Goal: Communication & Community: Share content

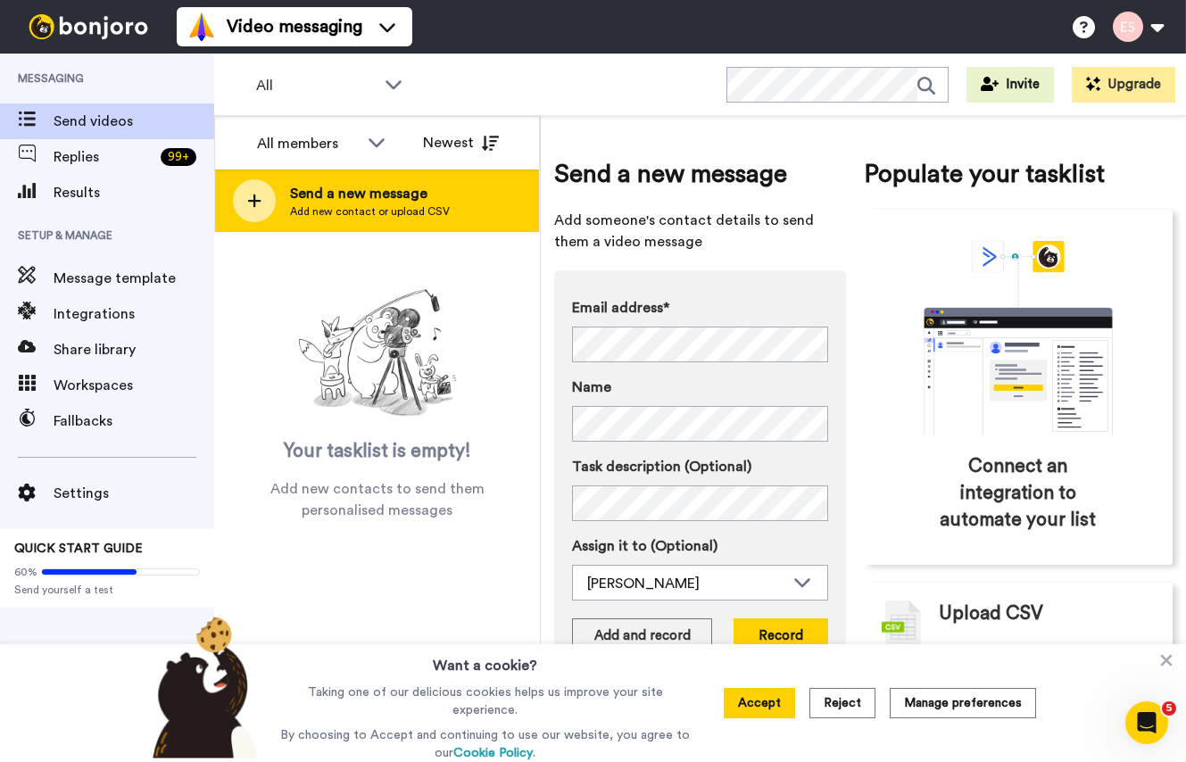
click at [411, 201] on span "Send a new message" at bounding box center [370, 193] width 160 height 21
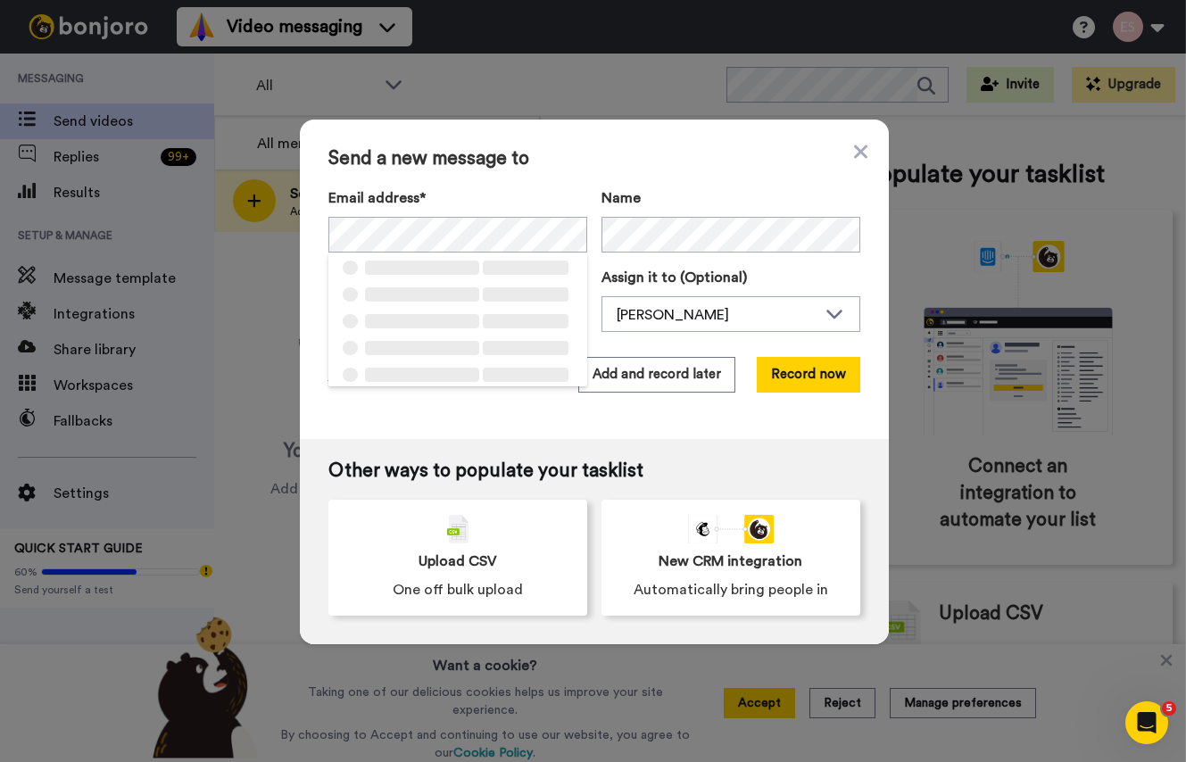
click at [592, 170] on div "Send a new message to Email address* ‌ ‌ ‌ ‌ ‌ ‌ ‌ ‌ ‌ ‌ ‌ ‌ ‌ ‌ ‌ Name Task de…" at bounding box center [594, 280] width 589 height 320
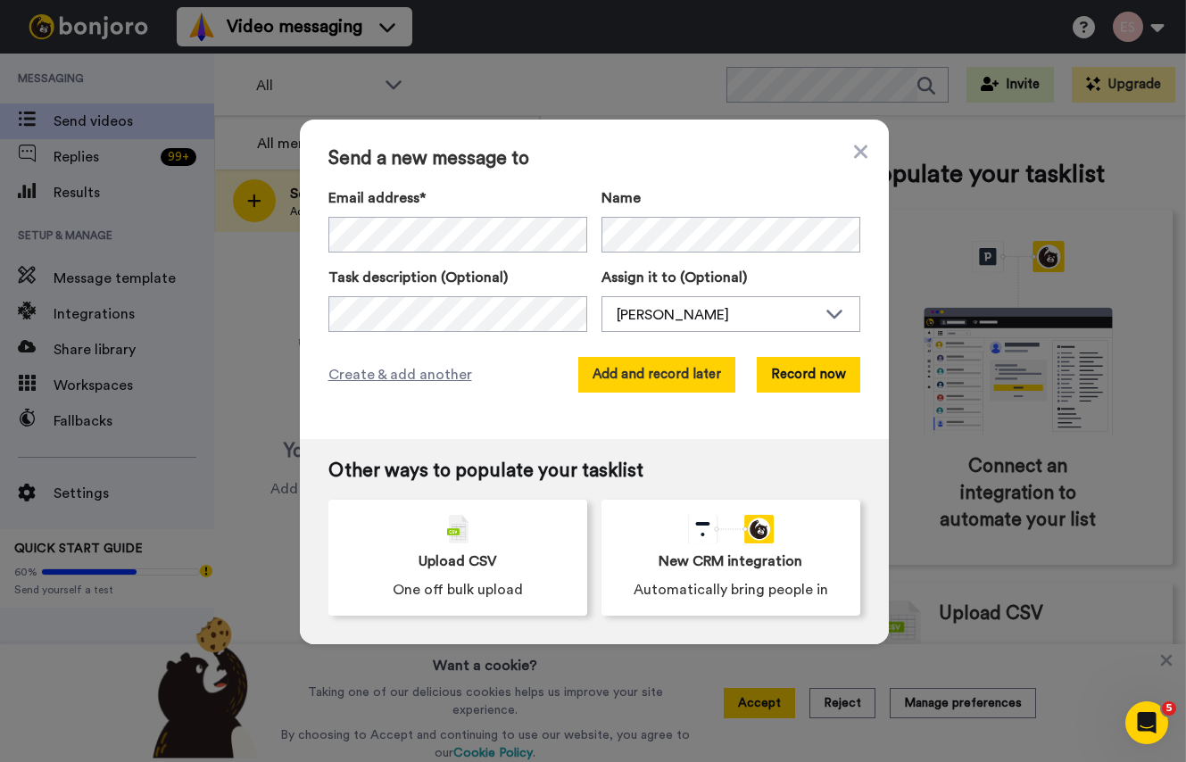
click at [650, 369] on button "Add and record later" at bounding box center [656, 375] width 157 height 36
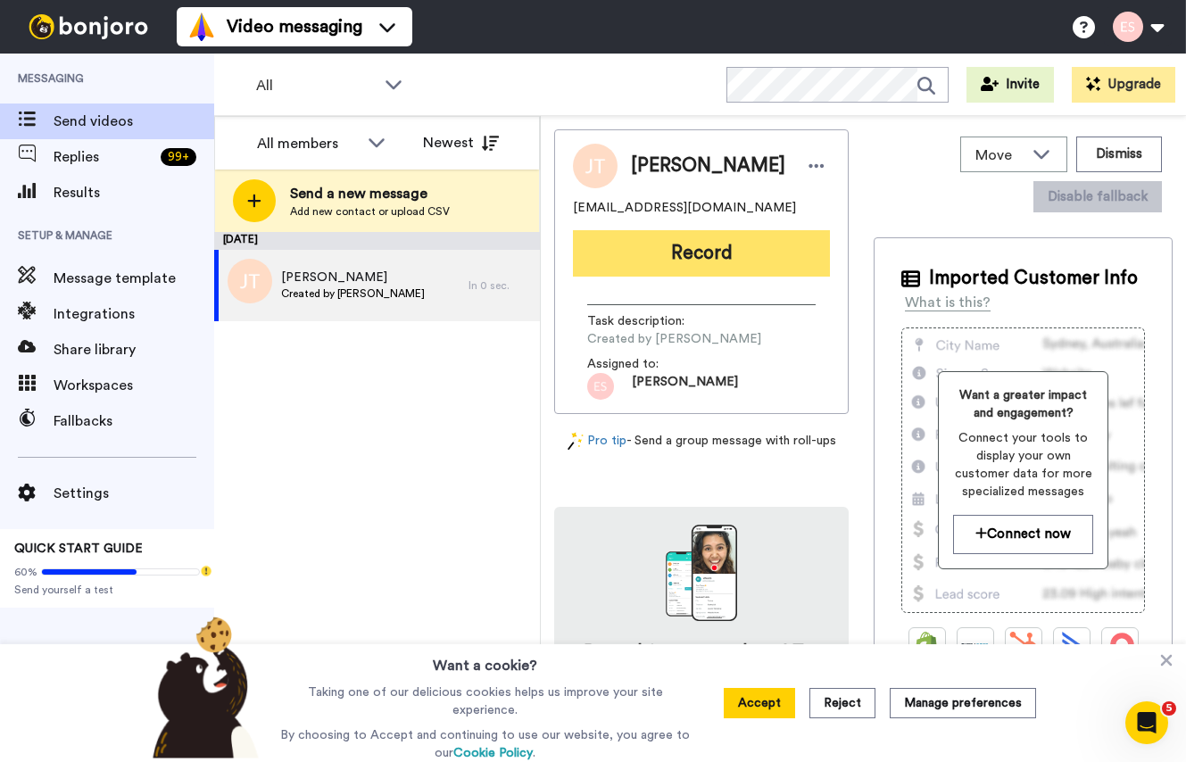
click at [678, 247] on button "Record" at bounding box center [701, 253] width 257 height 46
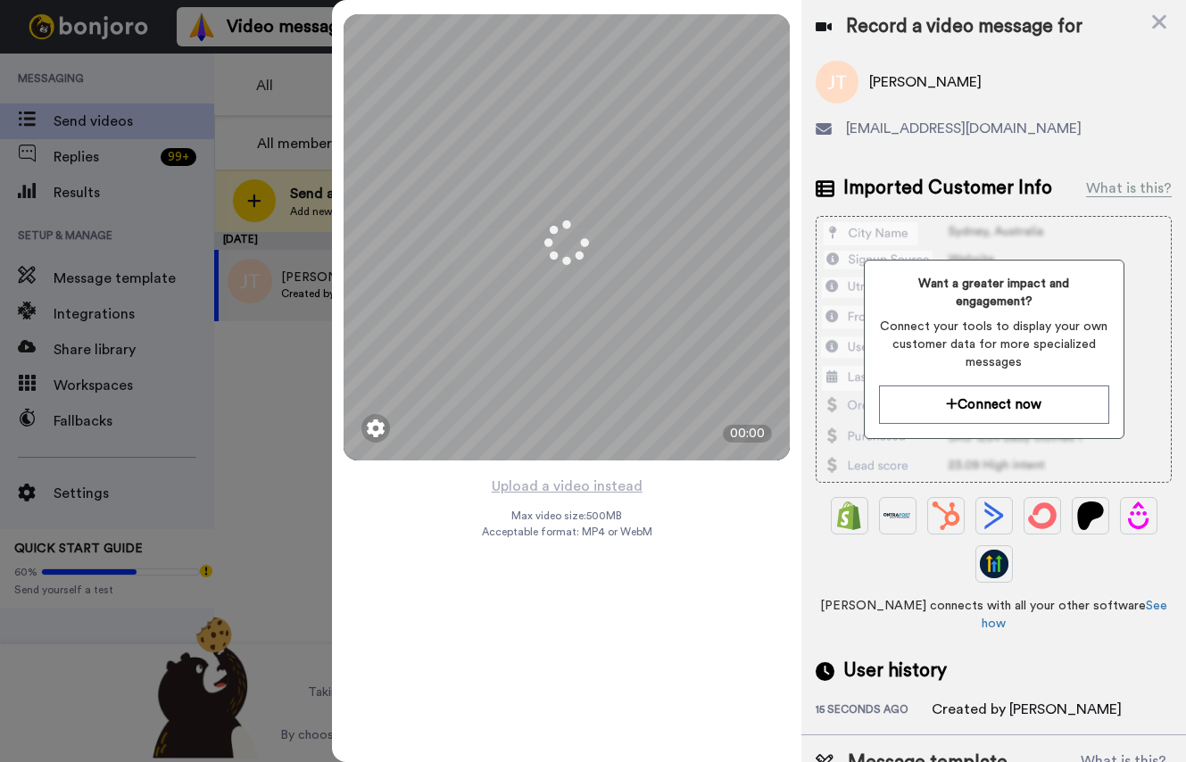
drag, startPoint x: 998, startPoint y: 79, endPoint x: 871, endPoint y: 83, distance: 126.8
click at [871, 83] on div "[PERSON_NAME]" at bounding box center [994, 82] width 356 height 43
copy span "[PERSON_NAME]"
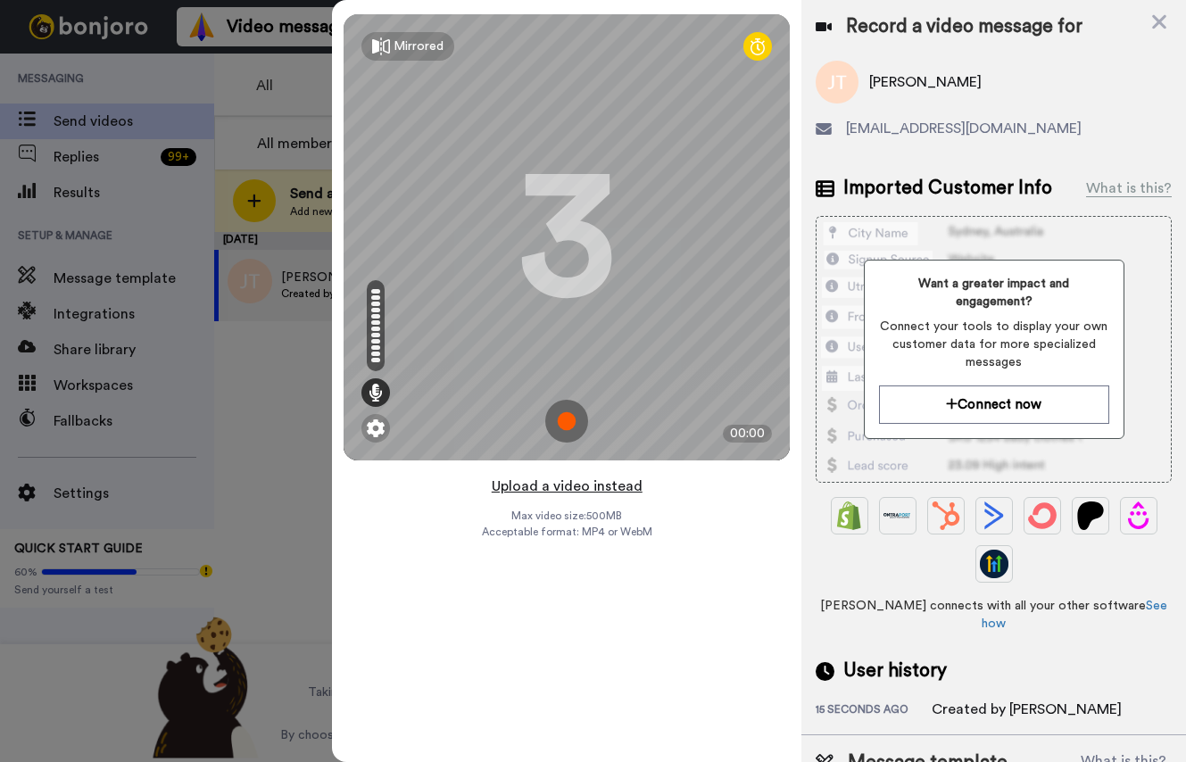
click at [550, 478] on button "Upload a video instead" at bounding box center [567, 486] width 162 height 23
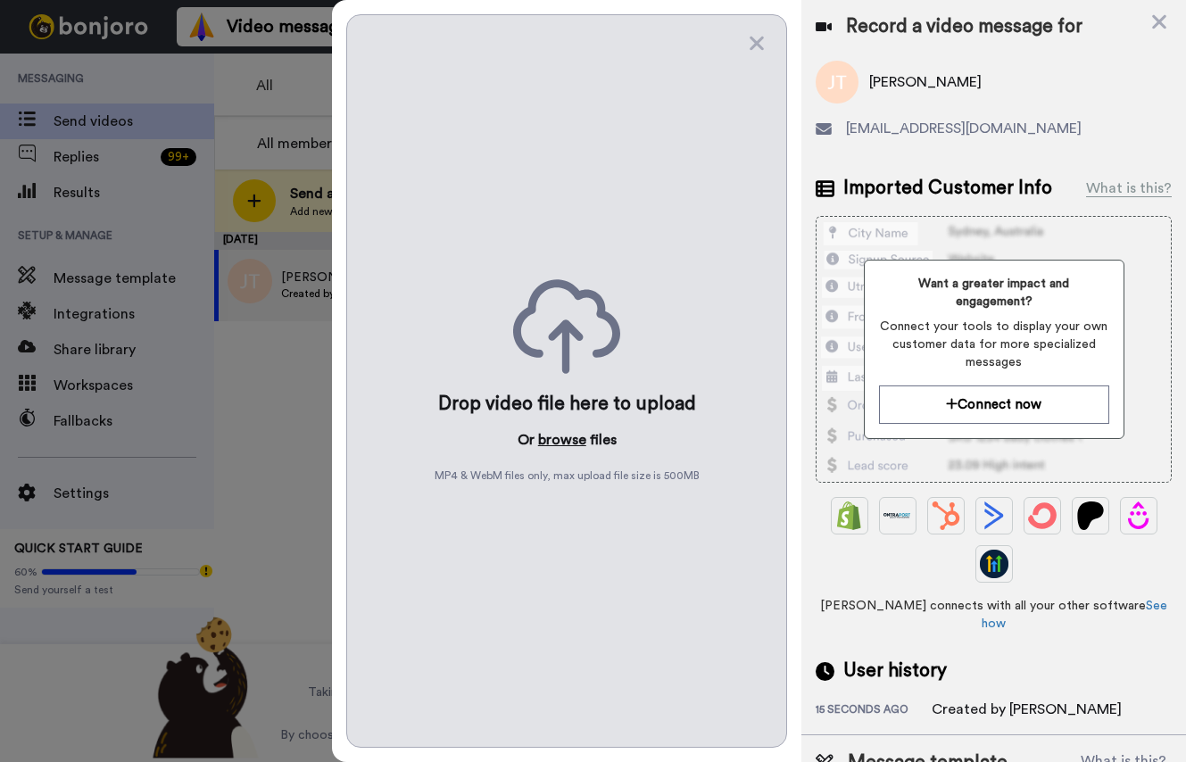
click at [570, 440] on button "browse" at bounding box center [562, 439] width 48 height 21
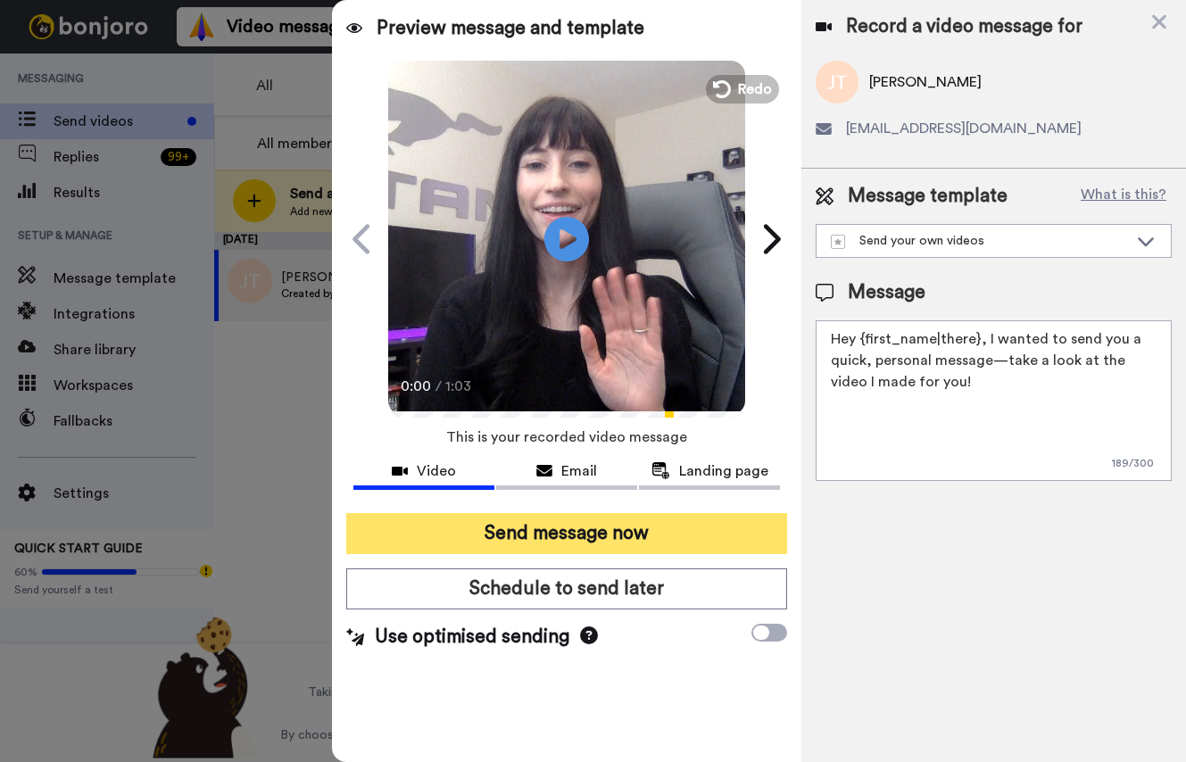
click at [619, 529] on button "Send message now" at bounding box center [566, 533] width 441 height 41
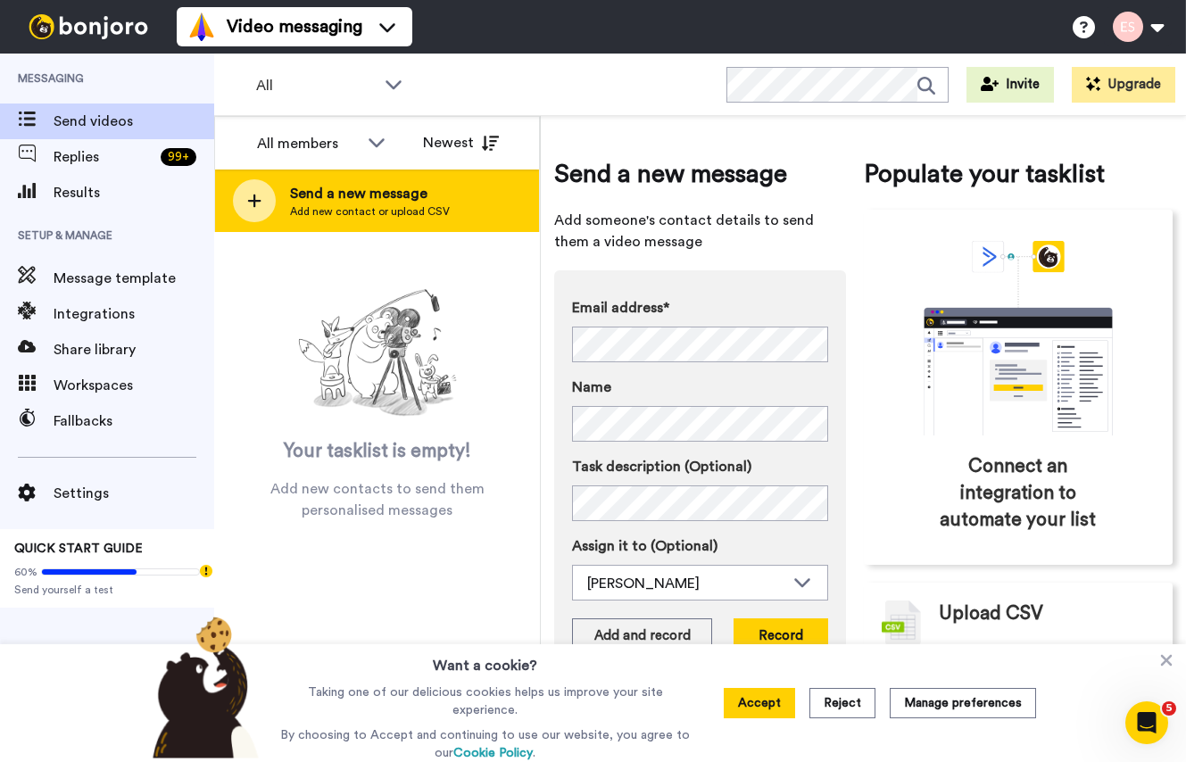
click at [337, 204] on span "Add new contact or upload CSV" at bounding box center [370, 211] width 160 height 14
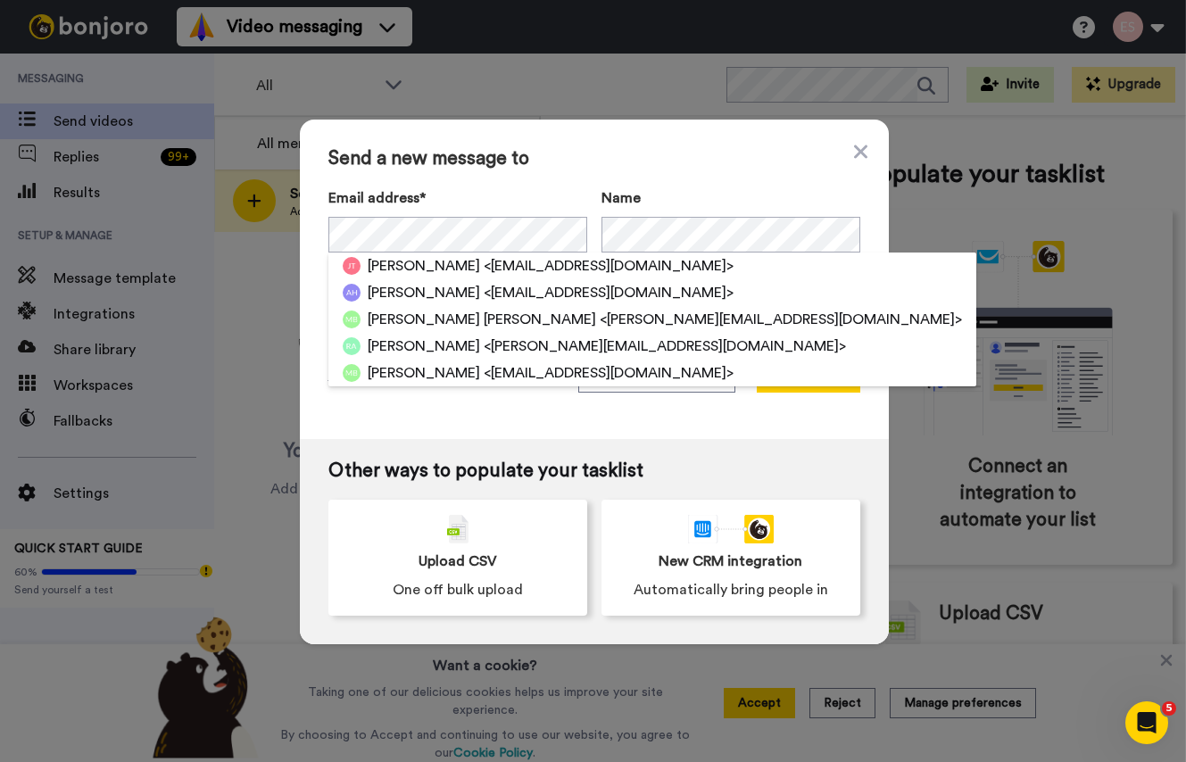
click at [602, 170] on div "Send a new message to Email address* Janet Townsend <sreshudson@gmail.com> Ange…" at bounding box center [594, 280] width 589 height 320
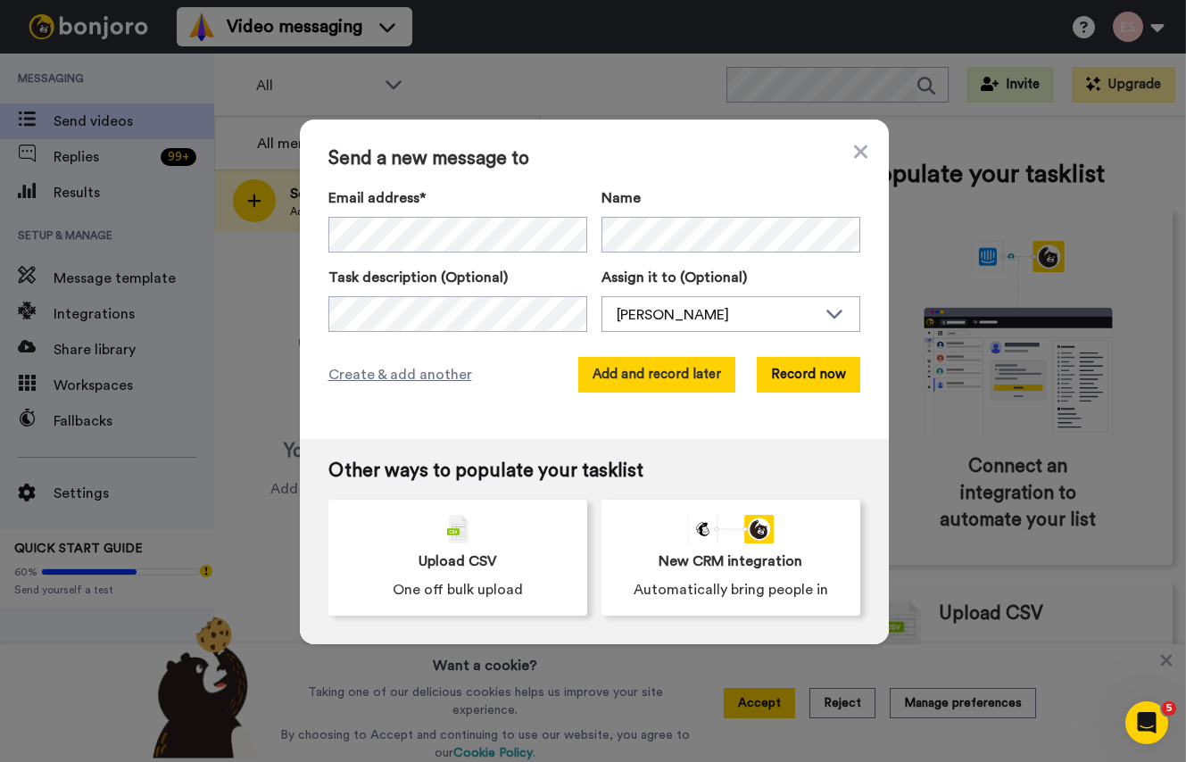
click at [631, 380] on button "Add and record later" at bounding box center [656, 375] width 157 height 36
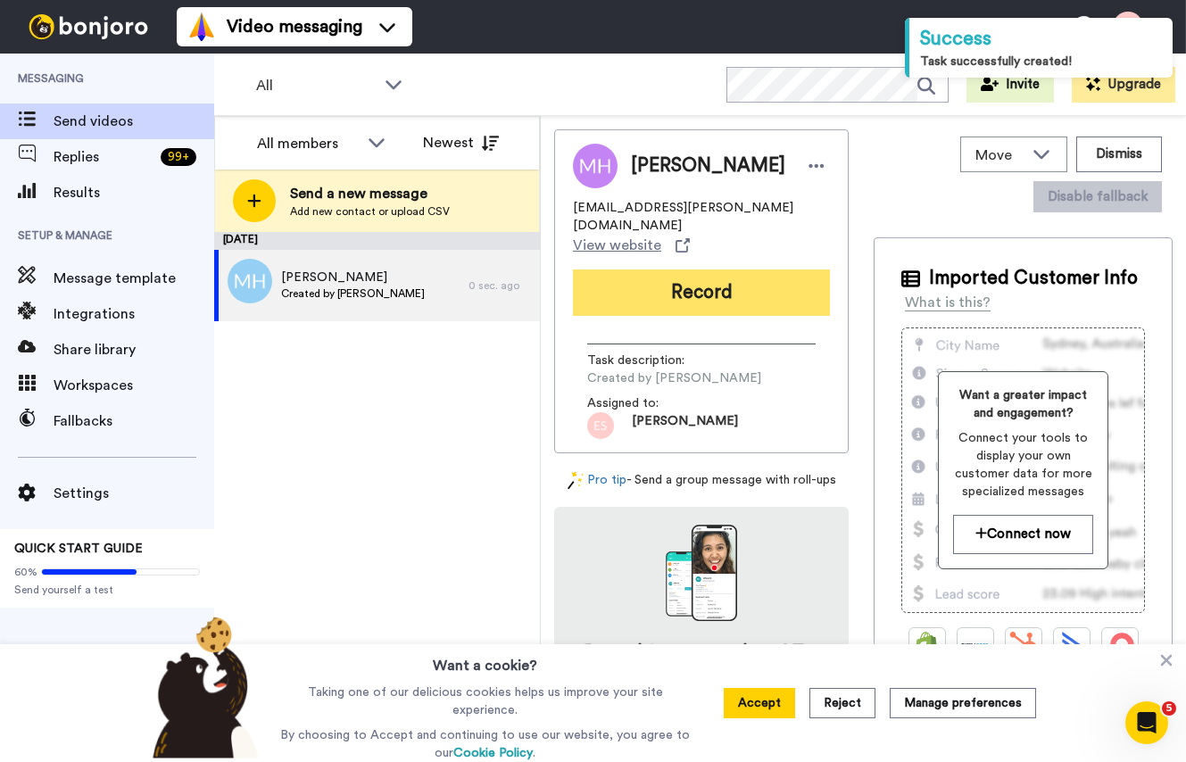
click at [688, 286] on button "Record" at bounding box center [701, 293] width 257 height 46
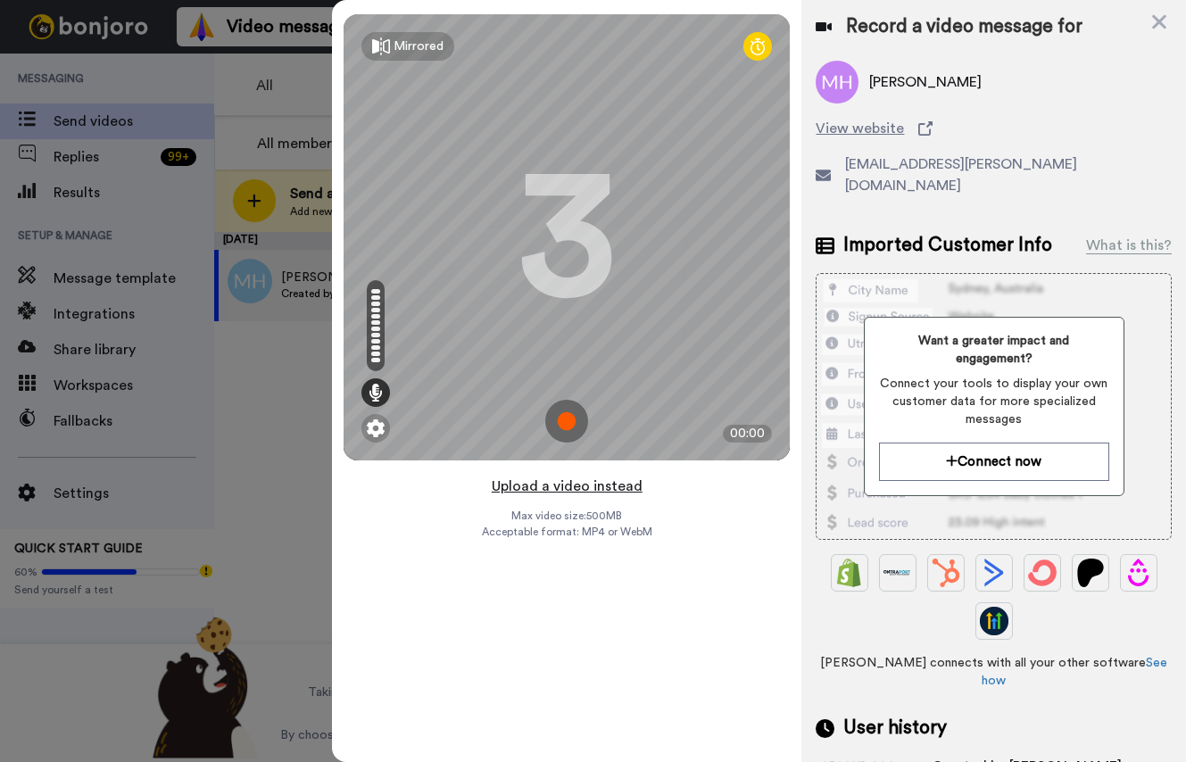
click at [574, 486] on button "Upload a video instead" at bounding box center [567, 486] width 162 height 23
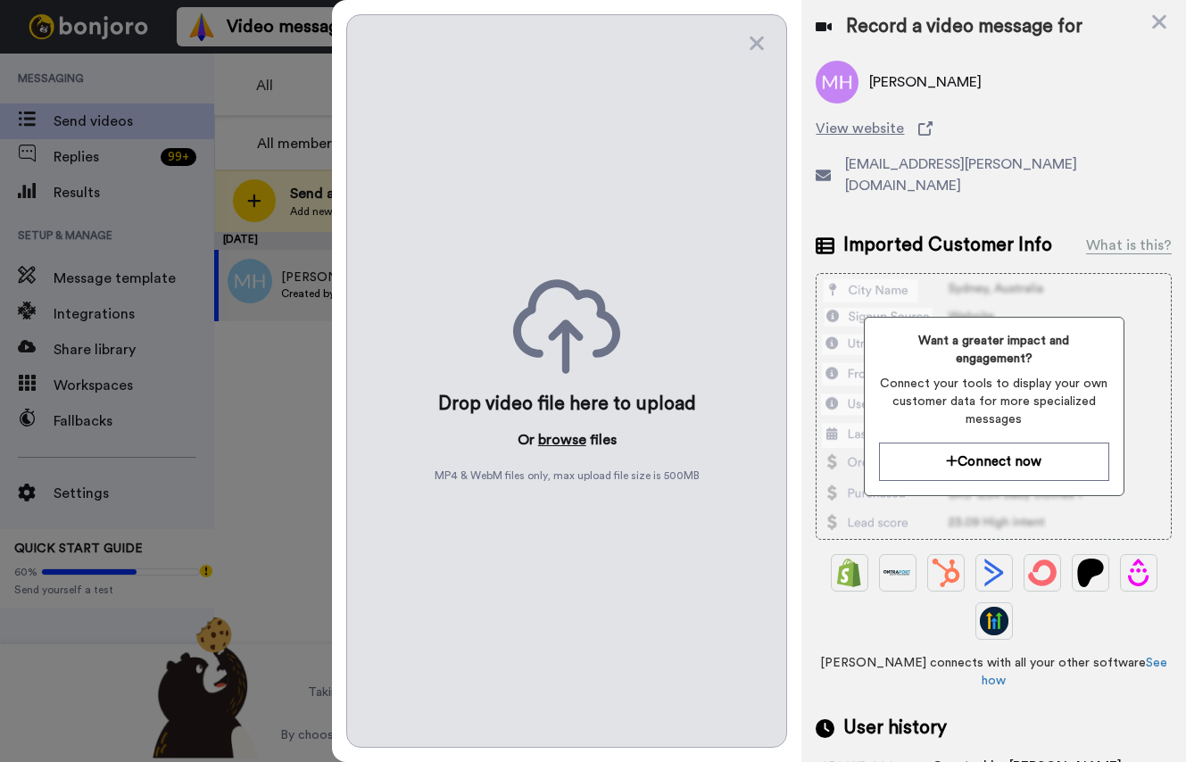
click at [553, 436] on button "browse" at bounding box center [562, 439] width 48 height 21
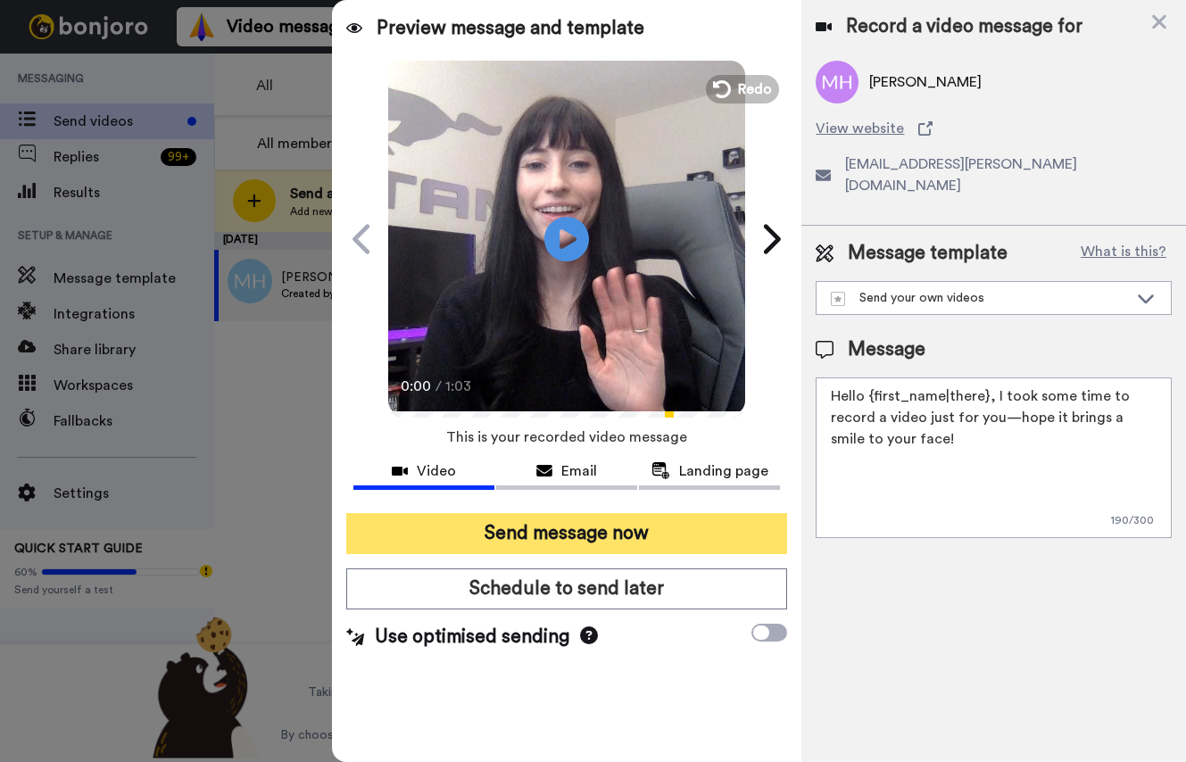
click at [545, 538] on button "Send message now" at bounding box center [566, 533] width 441 height 41
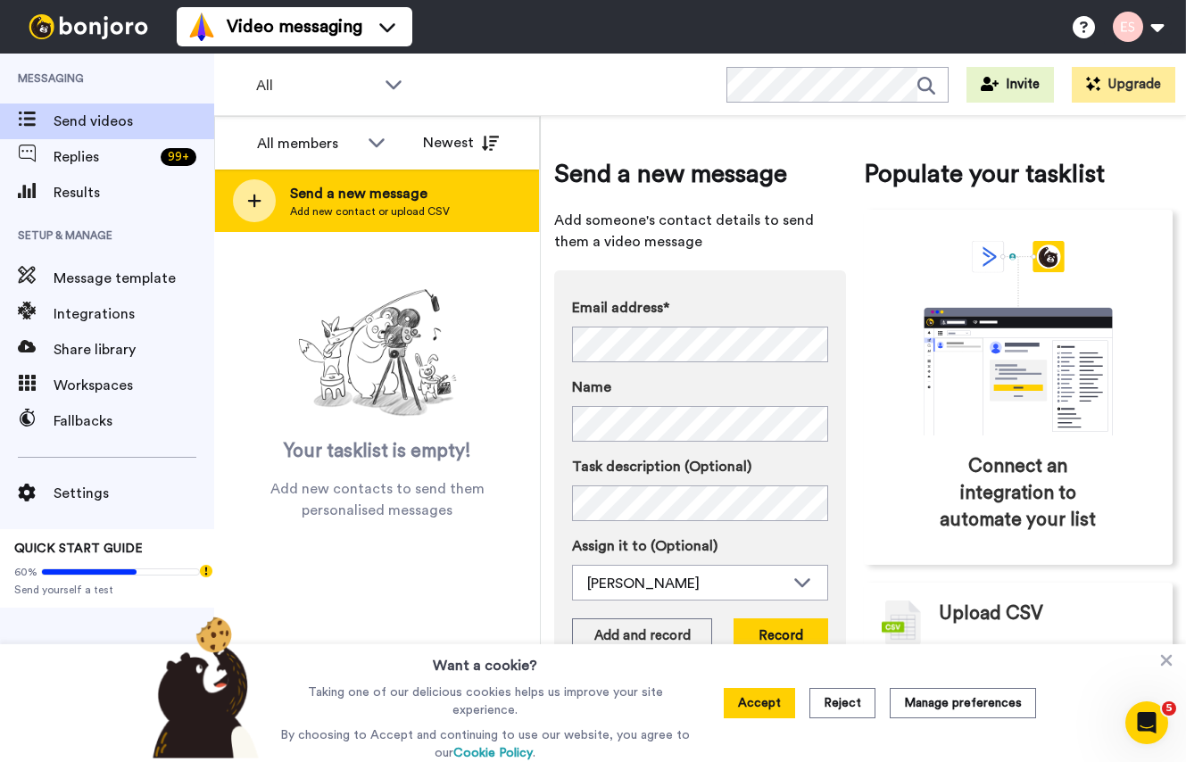
click at [328, 215] on span "Add new contact or upload CSV" at bounding box center [370, 211] width 160 height 14
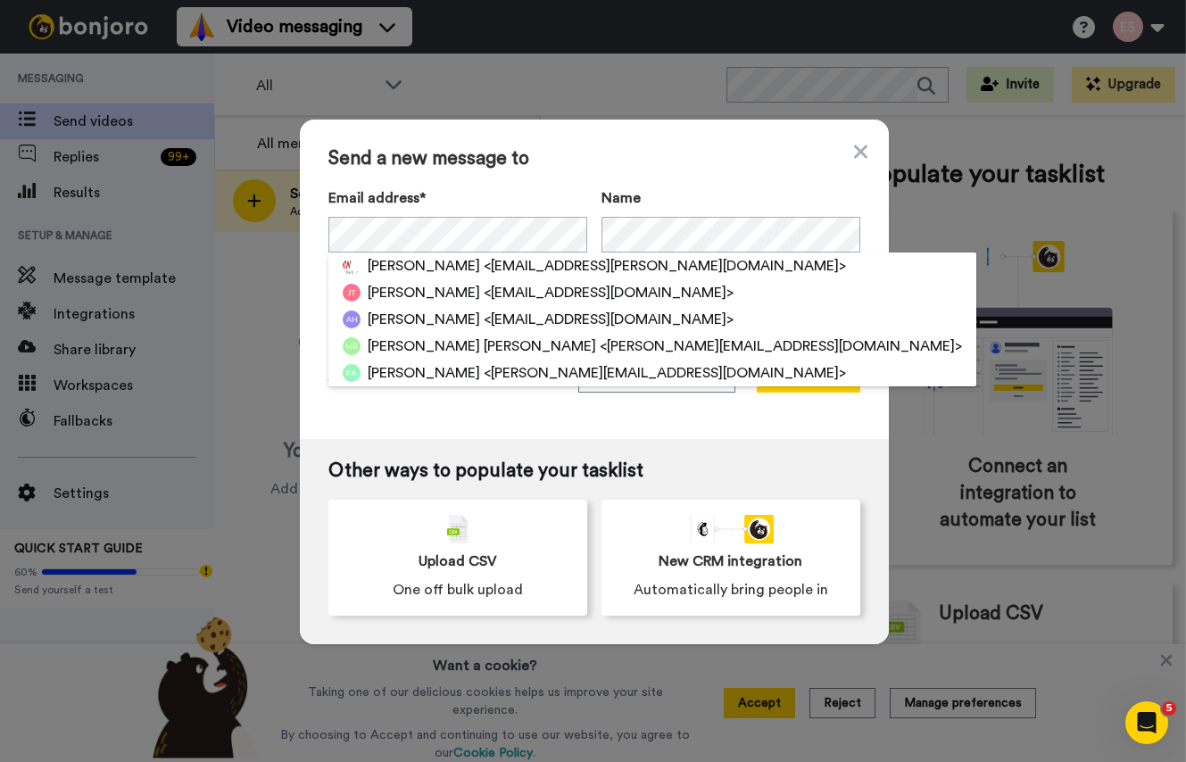
click at [713, 140] on div "Send a new message to Email address* Montrea Hawkins <montrea.hawkins@kw.com> J…" at bounding box center [594, 280] width 589 height 320
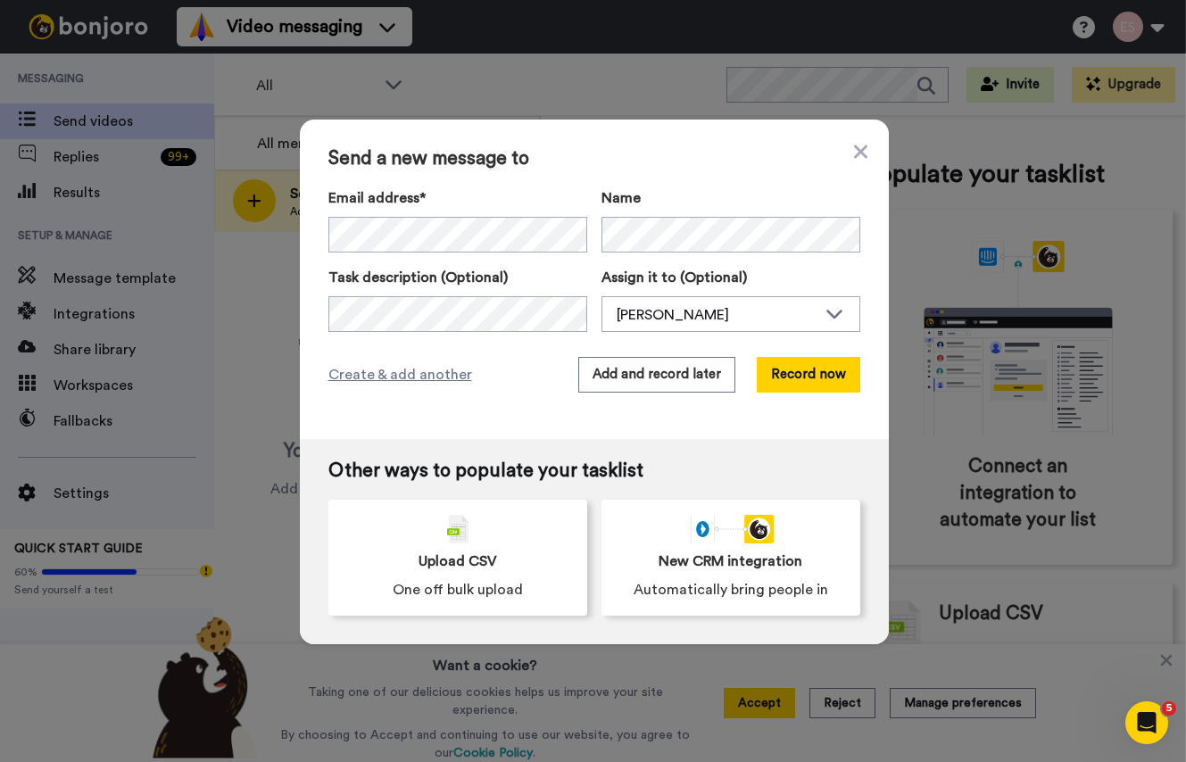
click at [644, 395] on div "Send a new message to Email address* No search result for ‘ kahdicha@kw.com ’ N…" at bounding box center [594, 280] width 589 height 320
click at [638, 376] on button "Add and record later" at bounding box center [656, 375] width 157 height 36
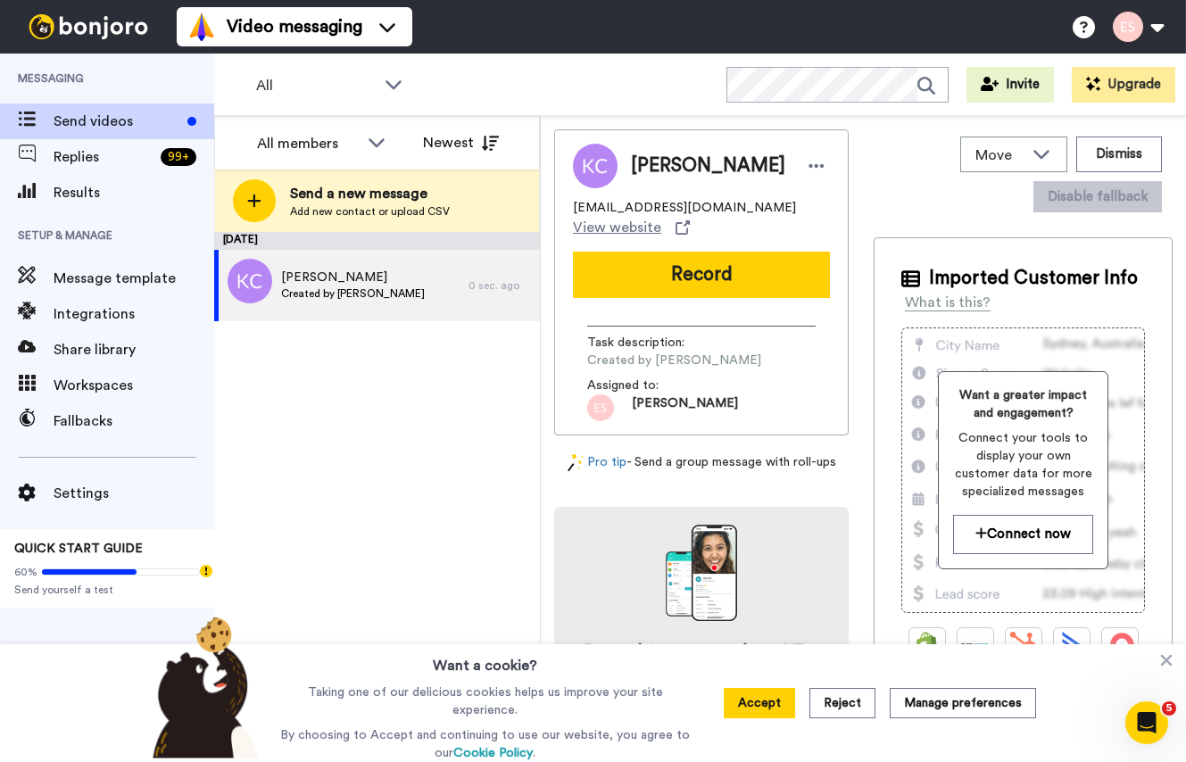
click at [644, 270] on button "Record" at bounding box center [701, 275] width 257 height 46
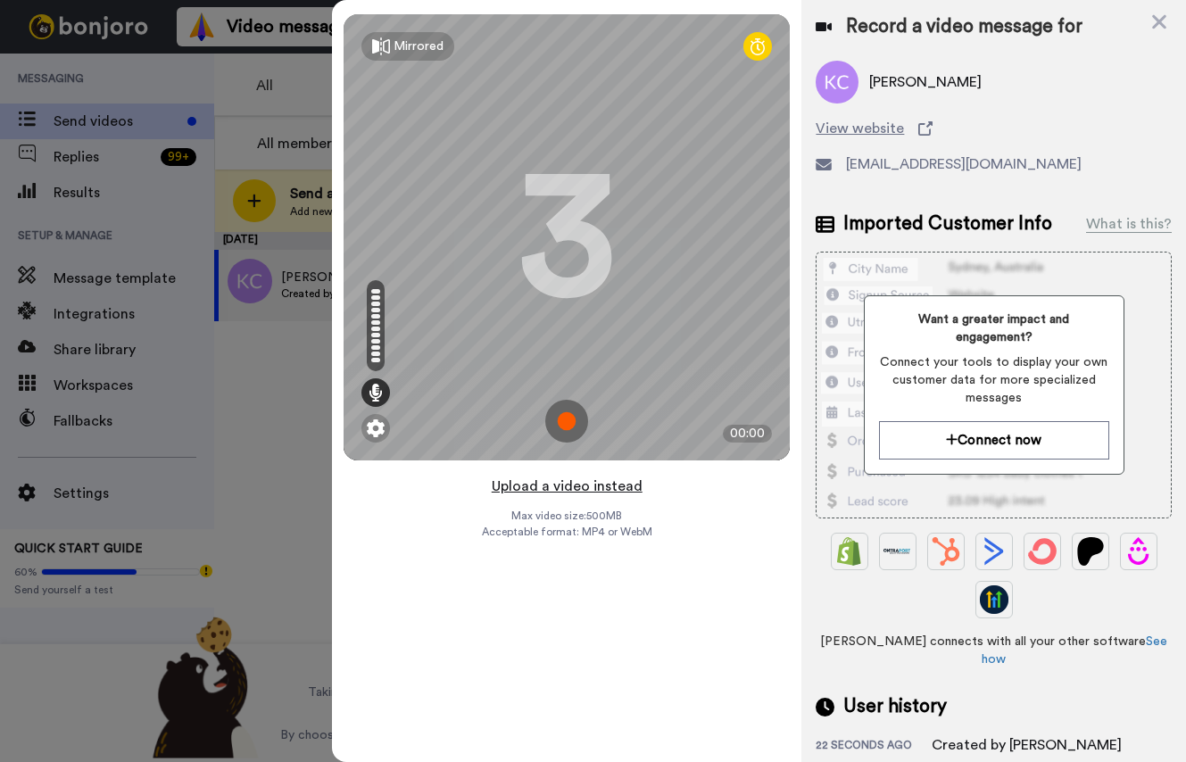
click at [582, 489] on button "Upload a video instead" at bounding box center [567, 486] width 162 height 23
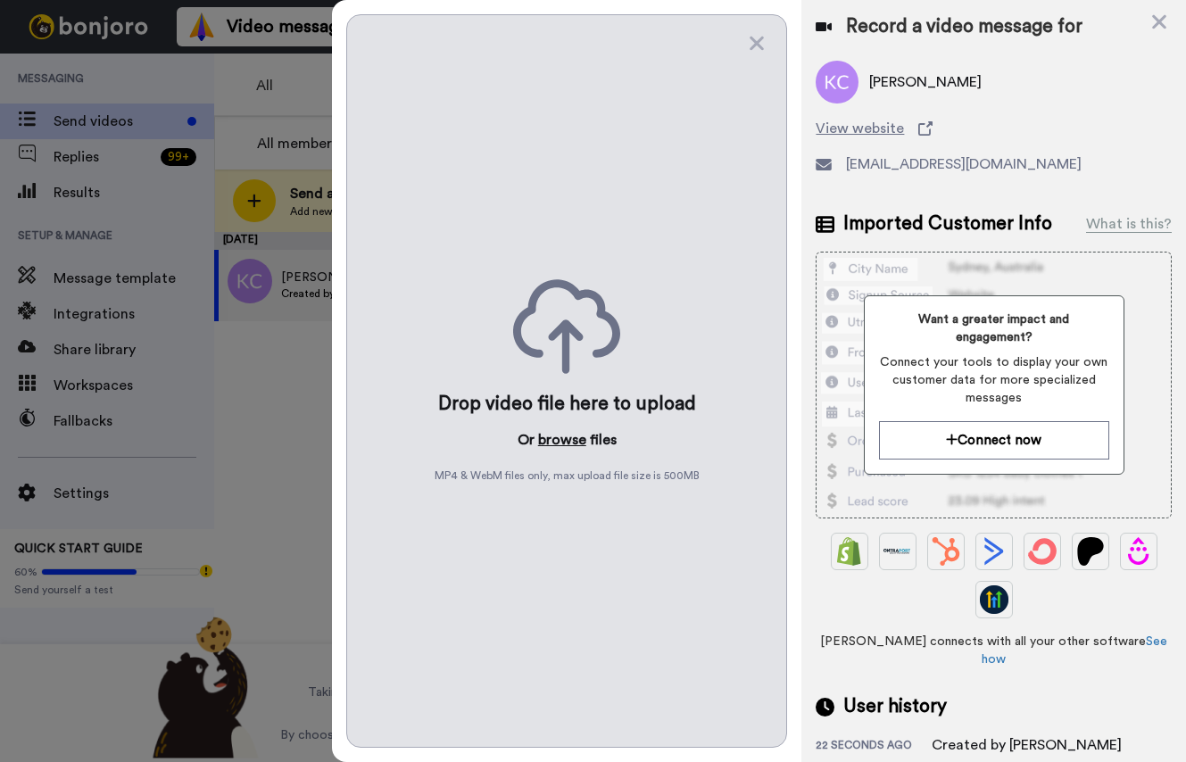
click at [564, 436] on button "browse" at bounding box center [562, 439] width 48 height 21
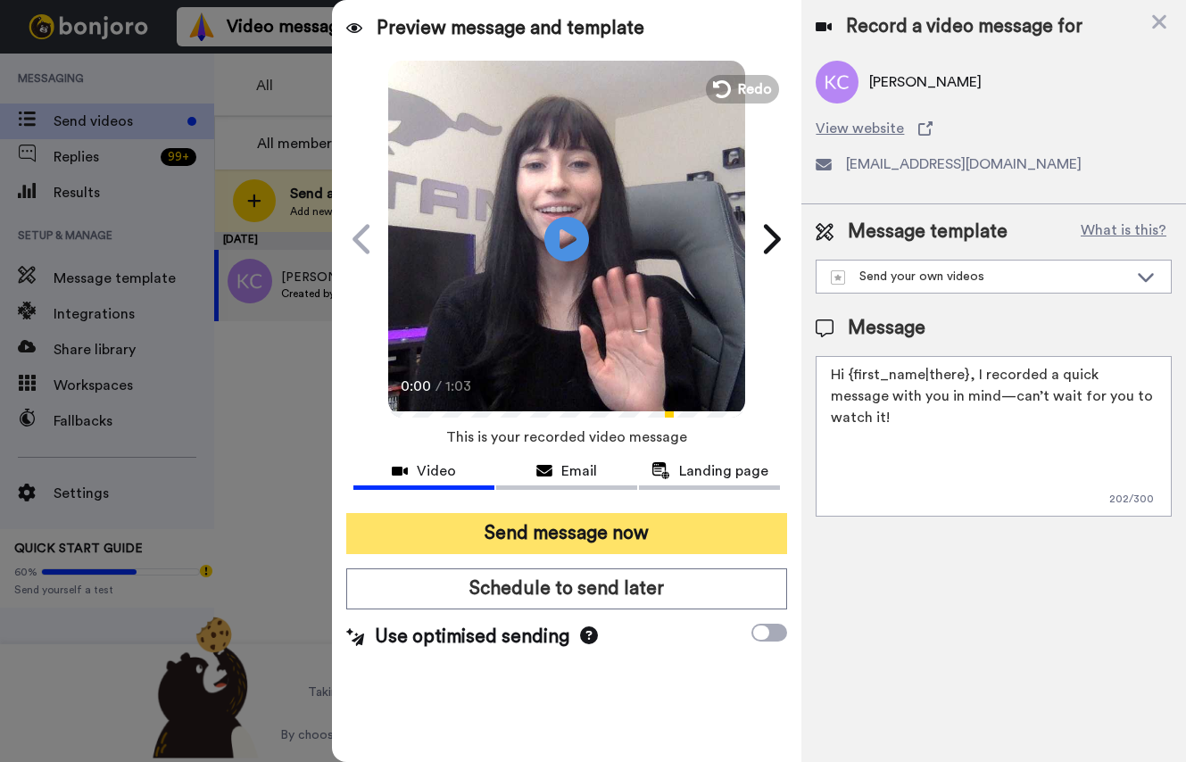
click at [559, 532] on button "Send message now" at bounding box center [566, 533] width 441 height 41
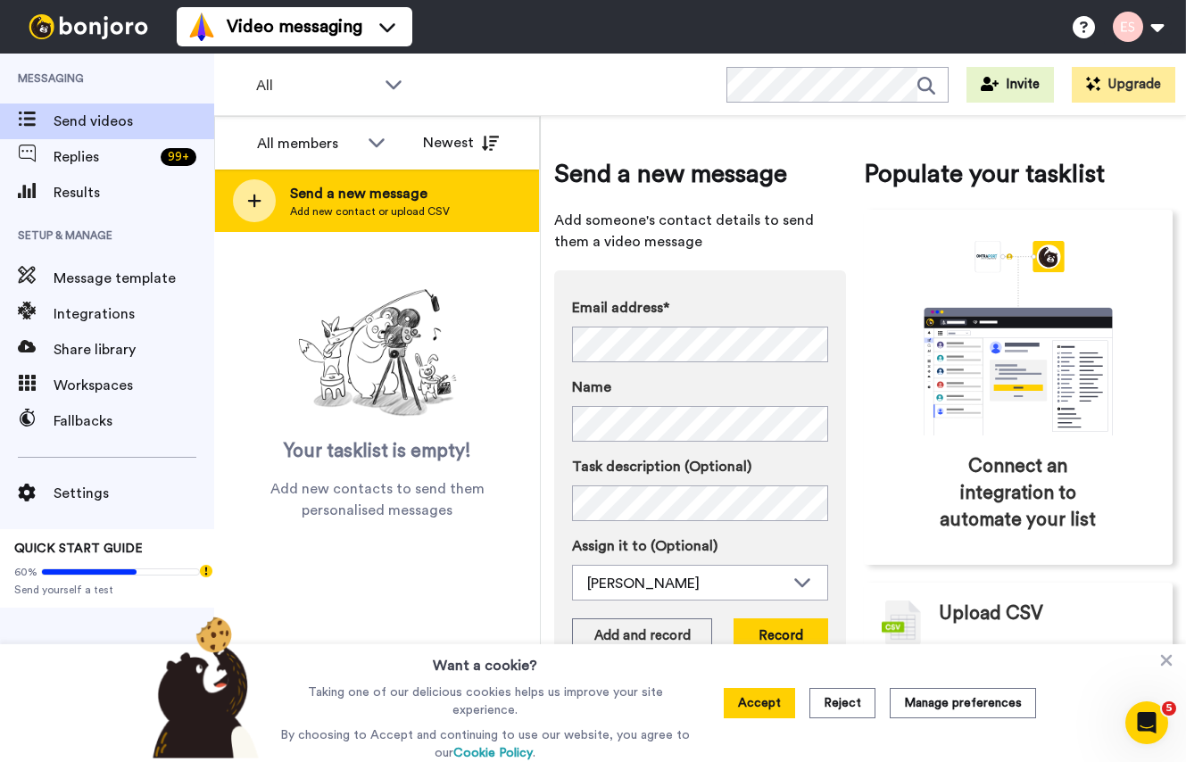
click at [433, 185] on span "Send a new message" at bounding box center [370, 193] width 160 height 21
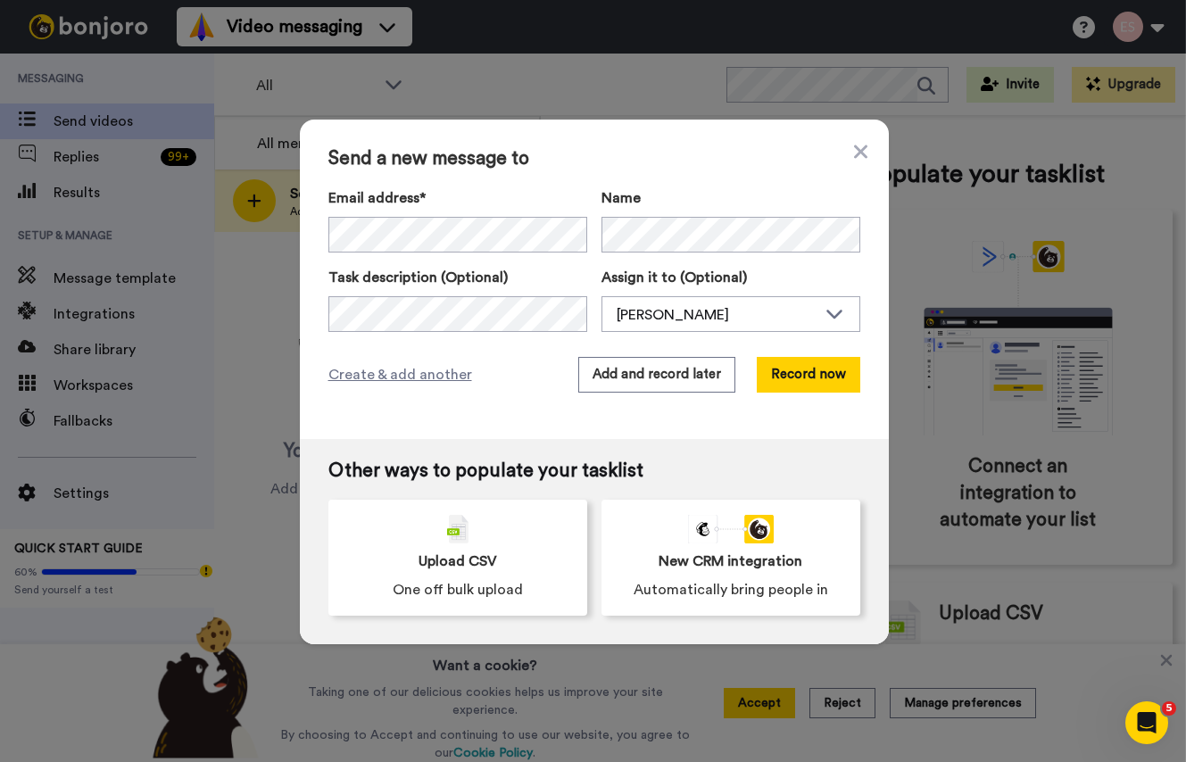
click at [609, 170] on div "Send a new message to Email address* [PERSON_NAME] <[EMAIL_ADDRESS][DOMAIN_NAME…" at bounding box center [594, 280] width 589 height 320
click at [636, 386] on button "Add and record later" at bounding box center [656, 375] width 157 height 36
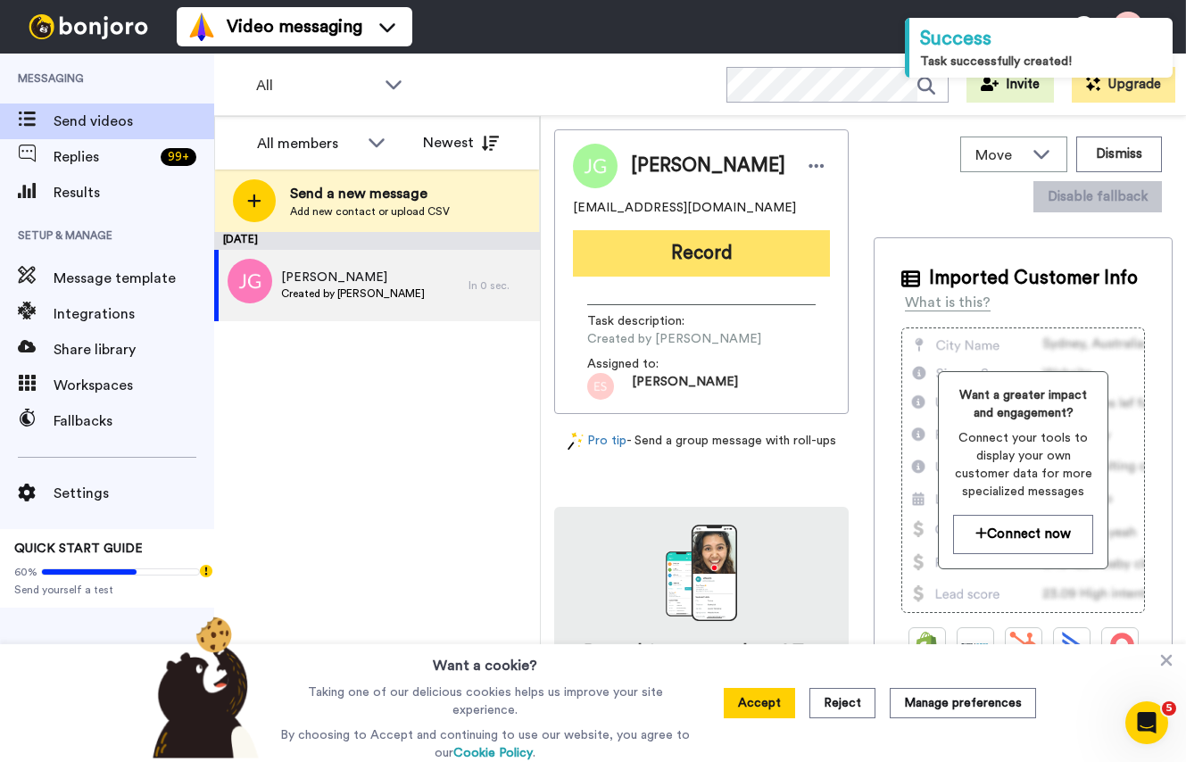
click at [680, 267] on button "Record" at bounding box center [701, 253] width 257 height 46
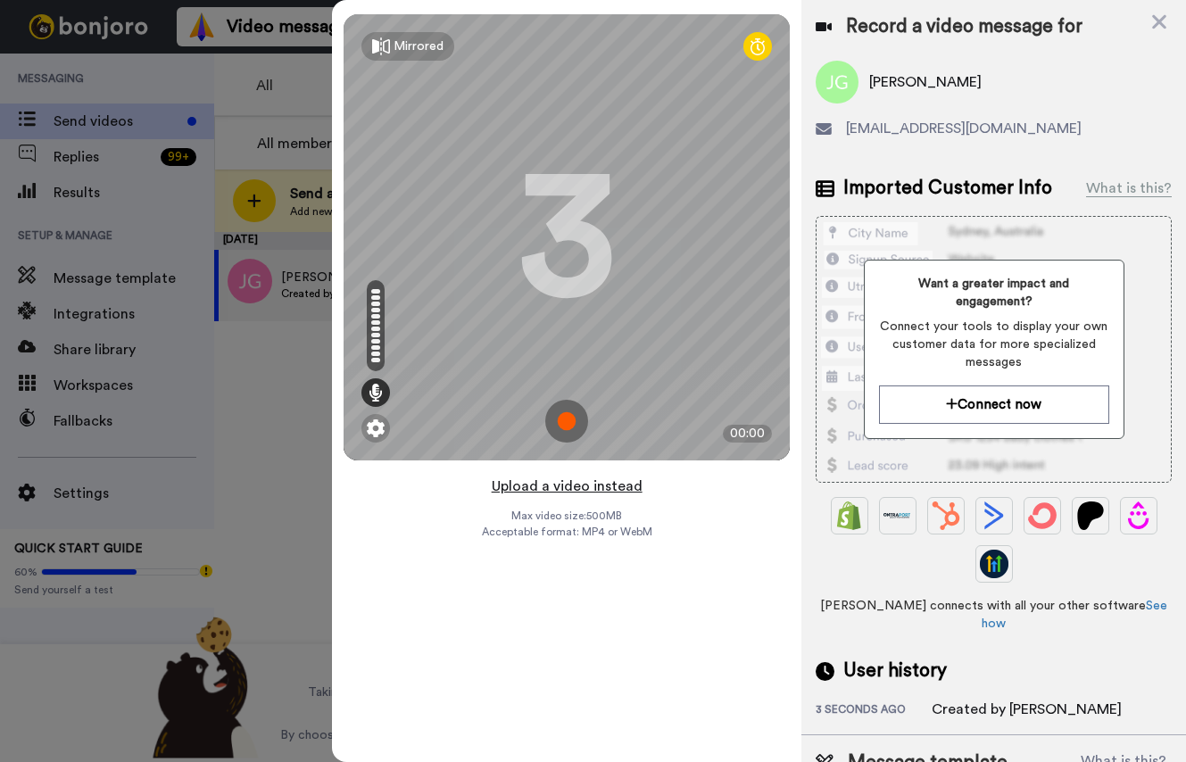
click at [580, 487] on button "Upload a video instead" at bounding box center [567, 486] width 162 height 23
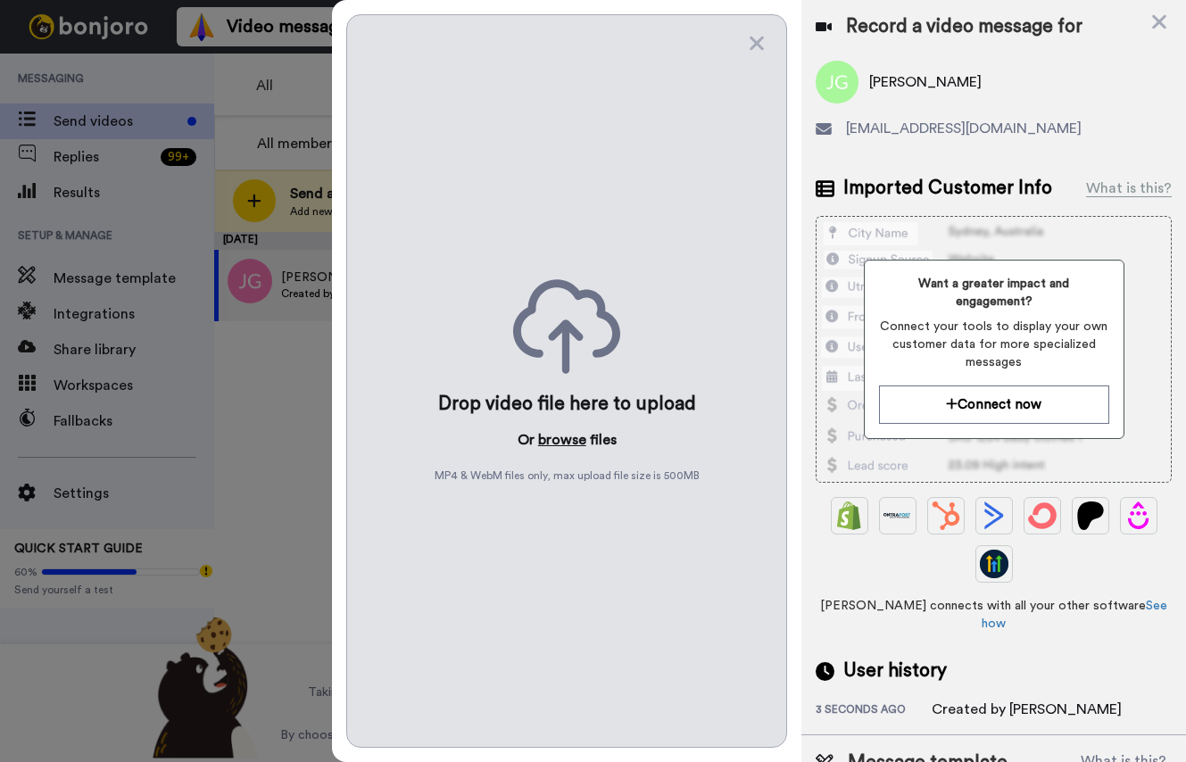
click at [558, 442] on button "browse" at bounding box center [562, 439] width 48 height 21
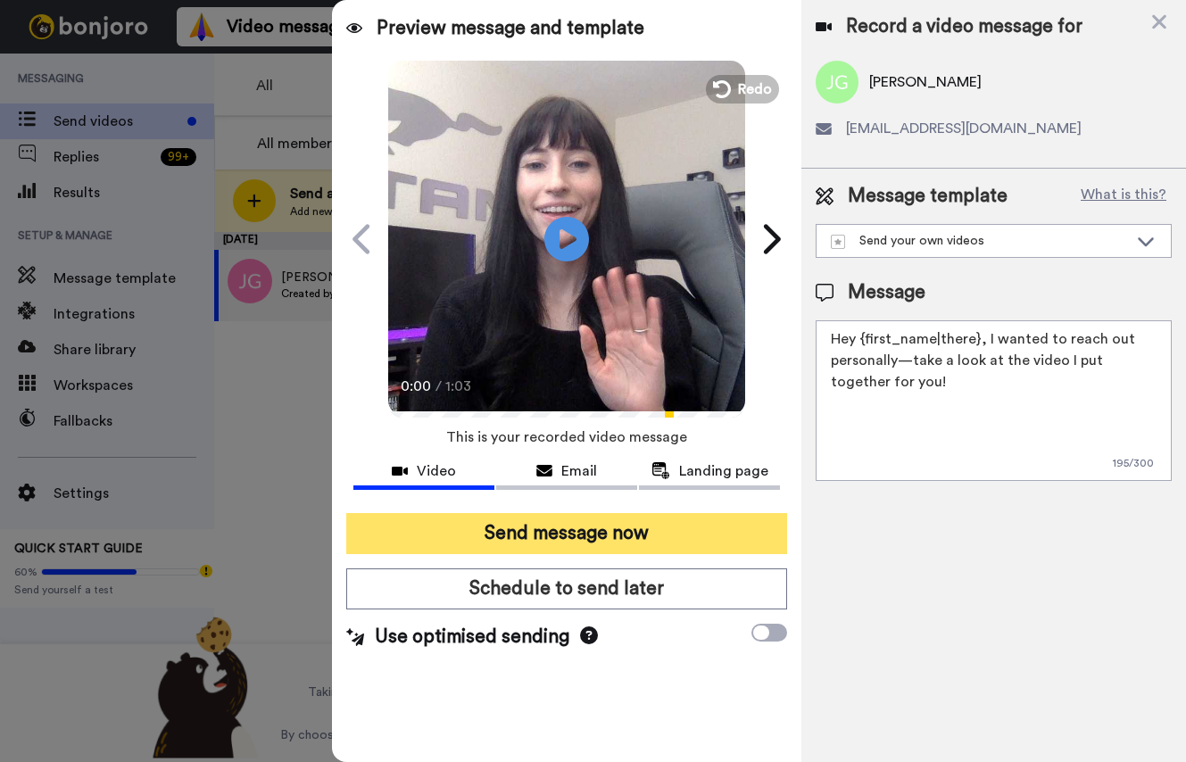
click at [515, 535] on button "Send message now" at bounding box center [566, 533] width 441 height 41
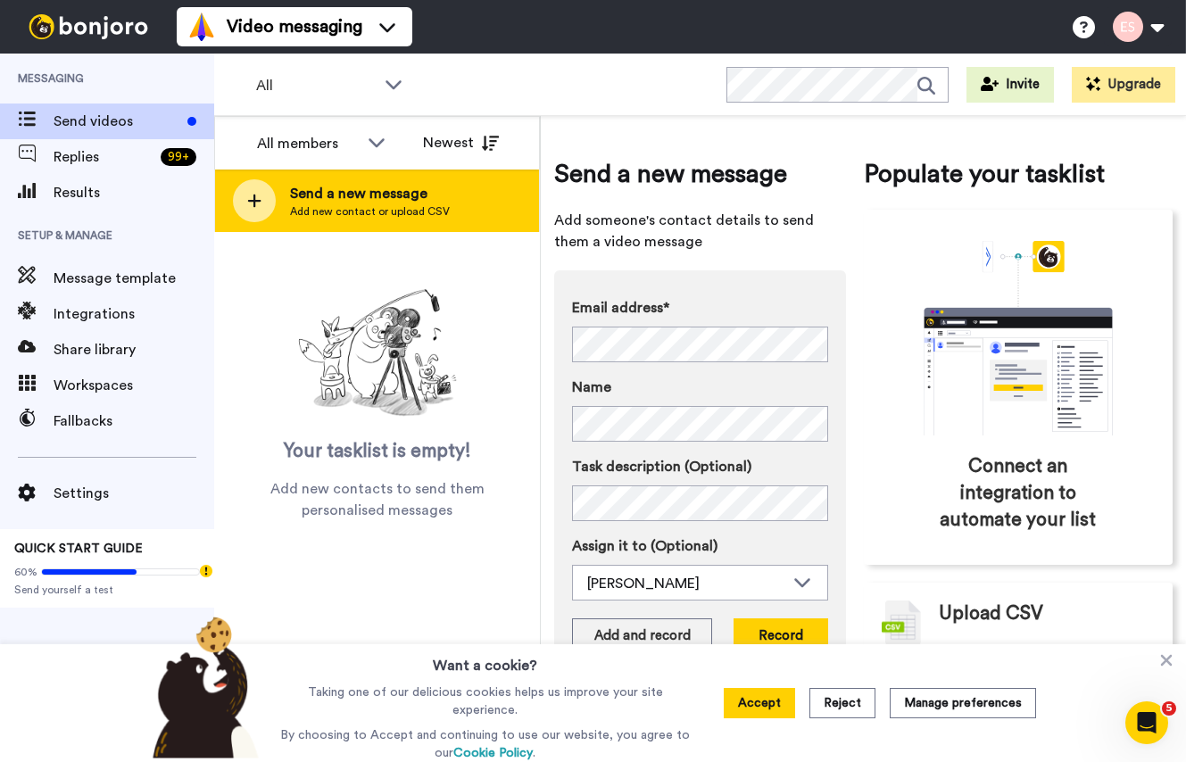
click at [331, 207] on span "Add new contact or upload CSV" at bounding box center [370, 211] width 160 height 14
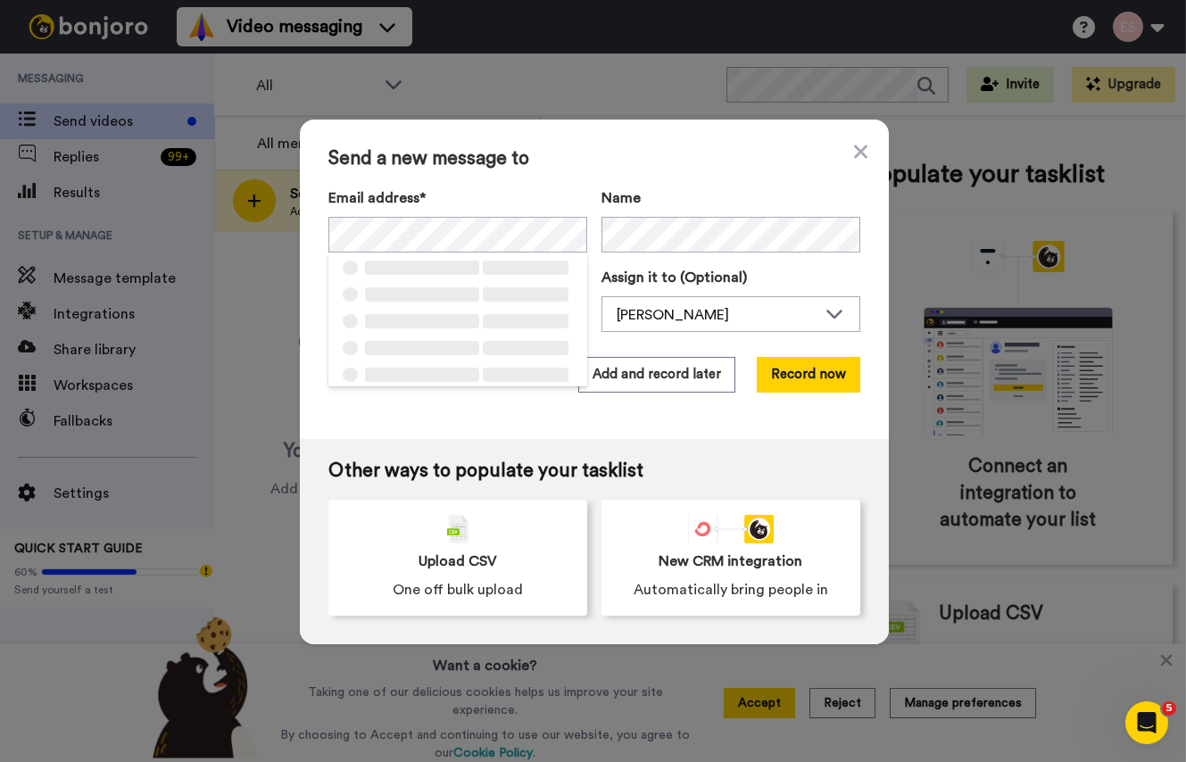
drag, startPoint x: 673, startPoint y: 154, endPoint x: 687, endPoint y: 185, distance: 34.4
click at [677, 155] on span "Send a new message to" at bounding box center [594, 158] width 532 height 21
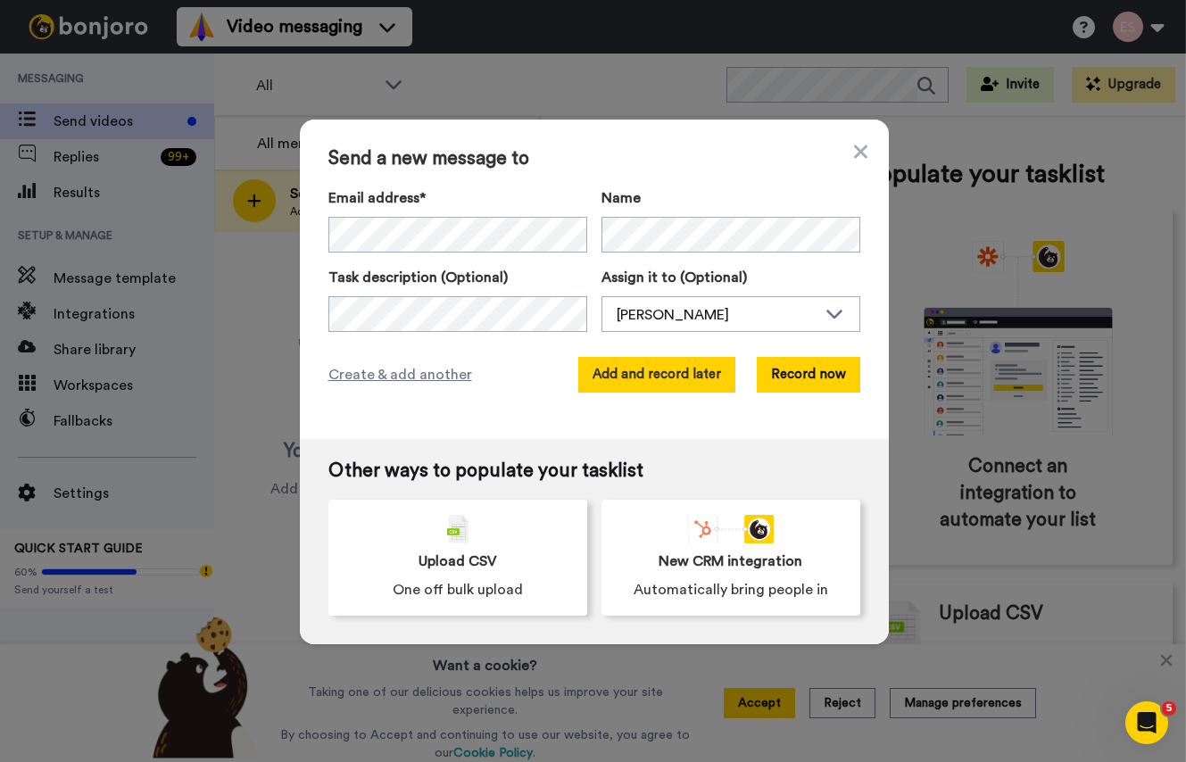
click at [671, 374] on button "Add and record later" at bounding box center [656, 375] width 157 height 36
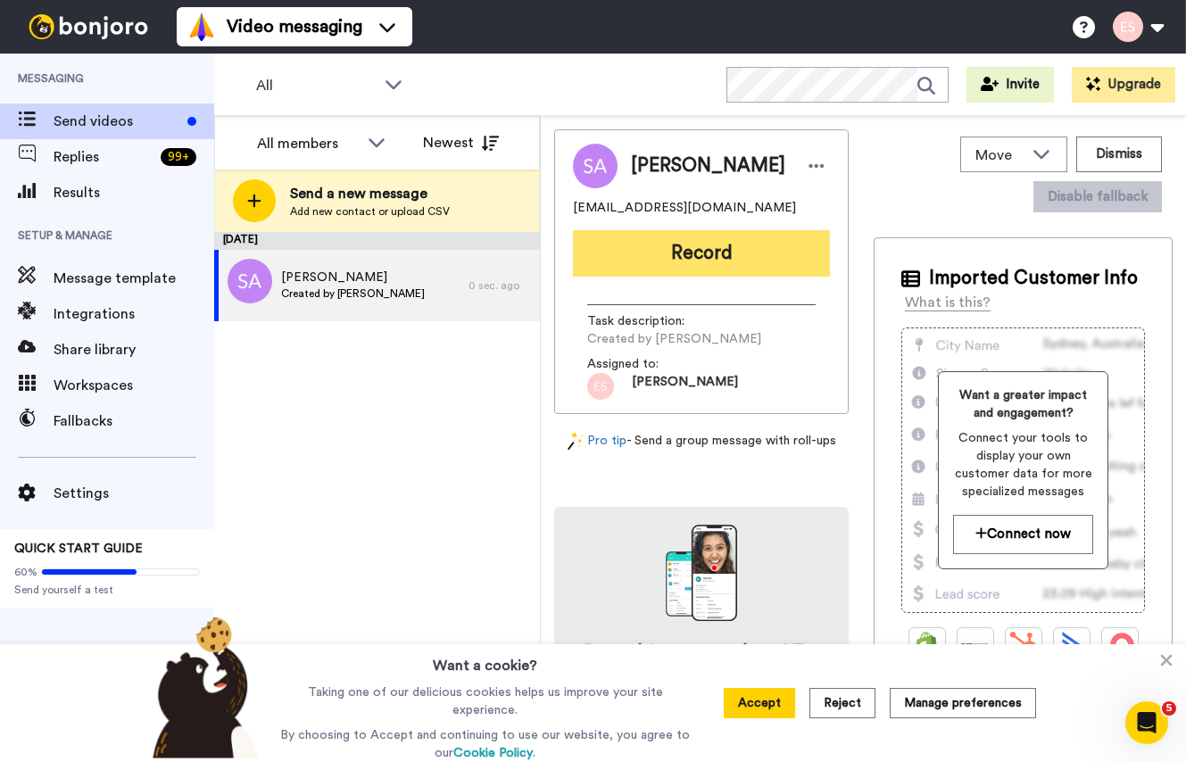
click at [693, 262] on button "Record" at bounding box center [701, 253] width 257 height 46
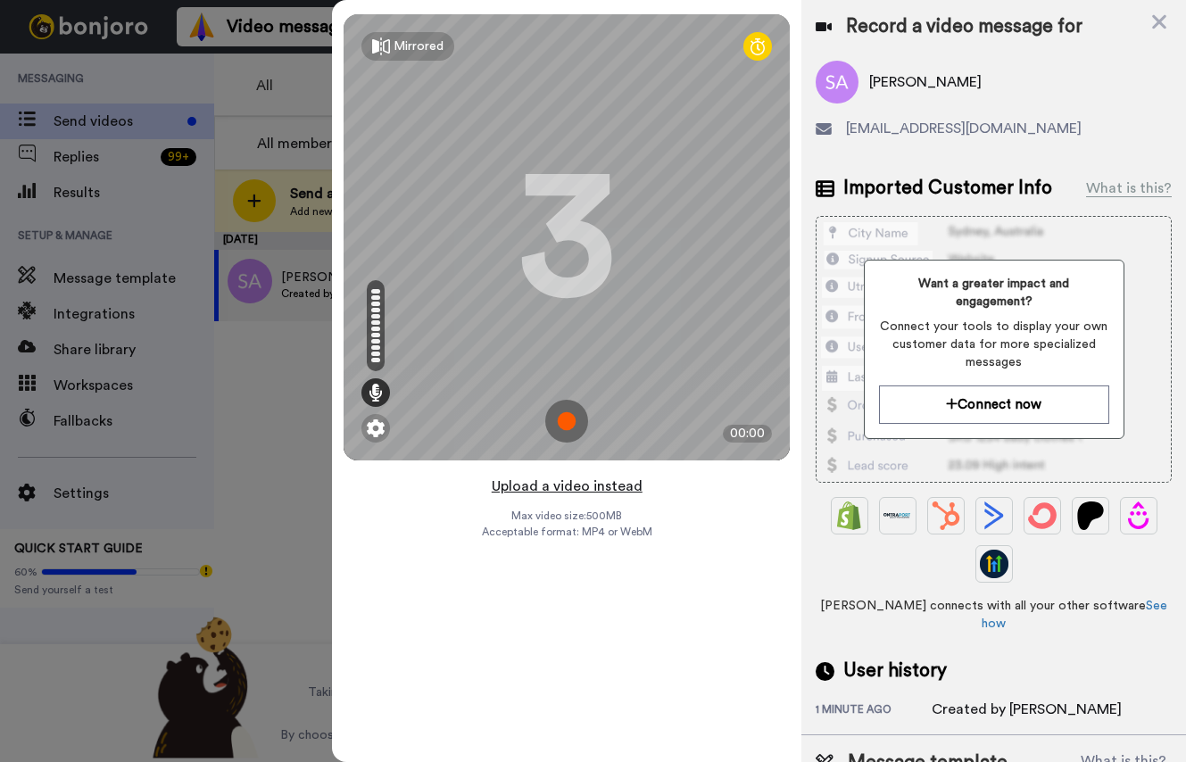
click at [576, 485] on button "Upload a video instead" at bounding box center [567, 486] width 162 height 23
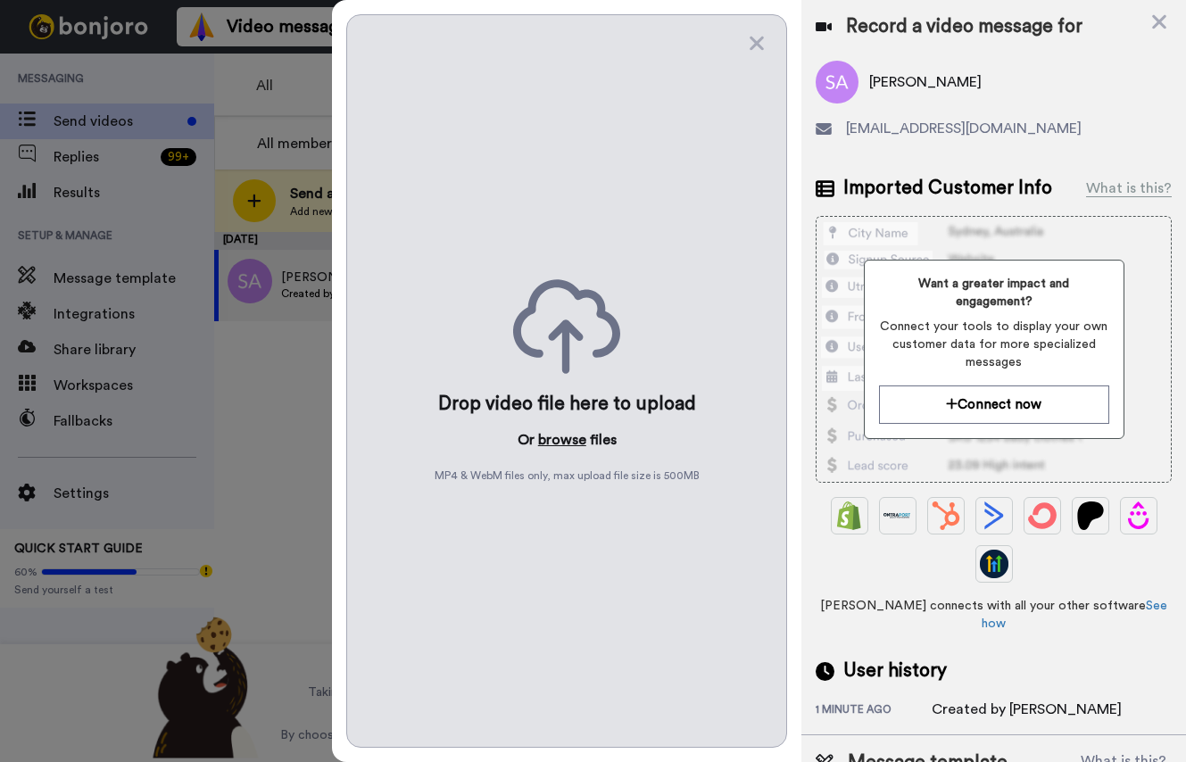
click at [565, 440] on button "browse" at bounding box center [562, 439] width 48 height 21
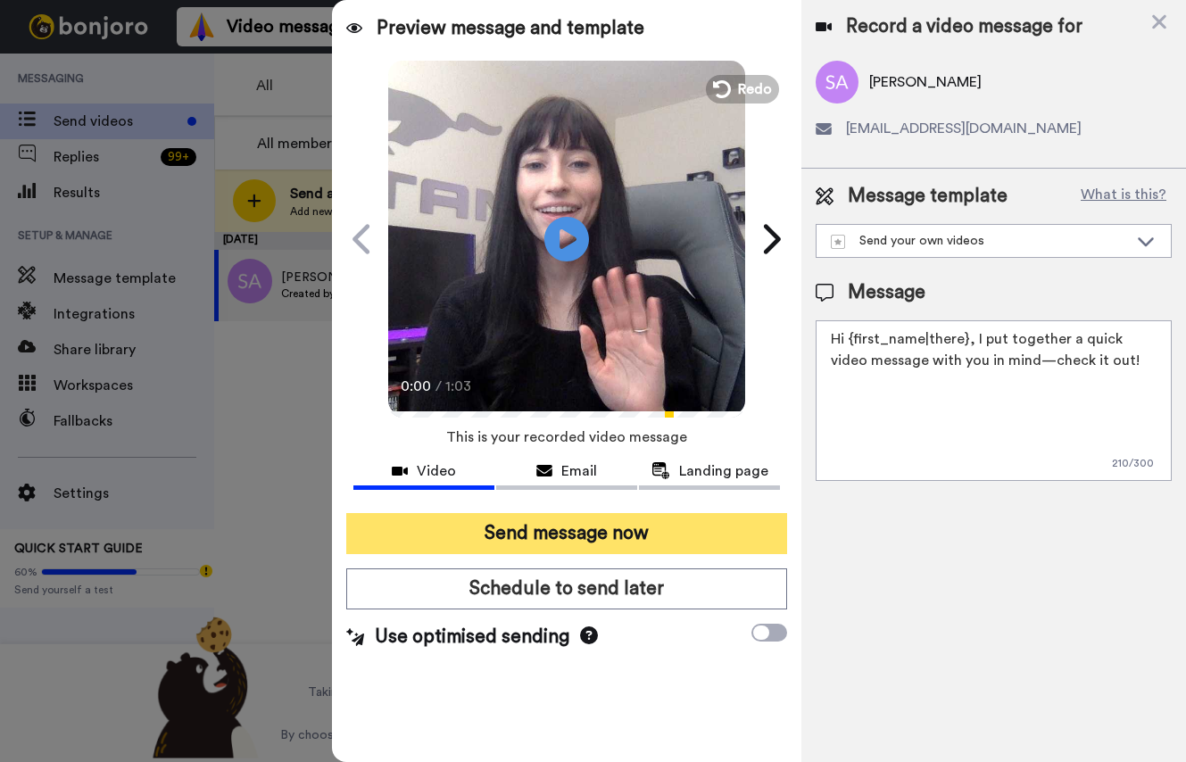
click at [541, 536] on button "Send message now" at bounding box center [566, 533] width 441 height 41
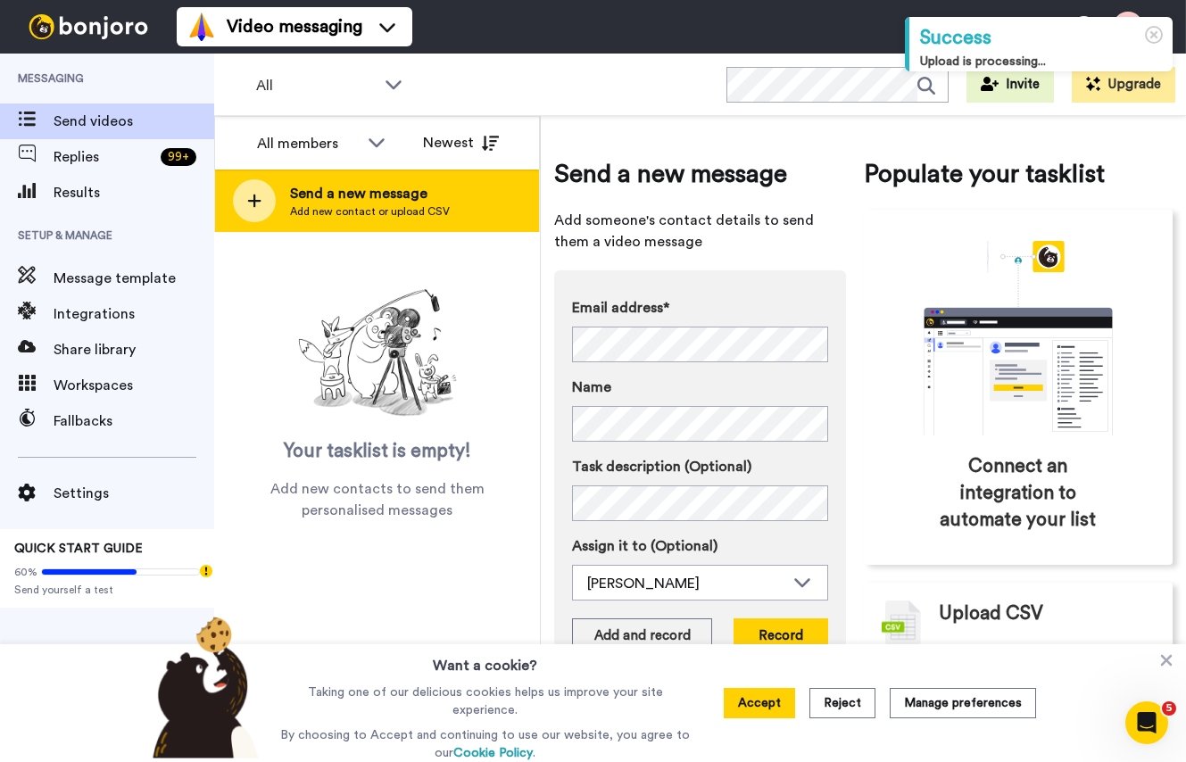
click at [252, 188] on div at bounding box center [254, 200] width 43 height 43
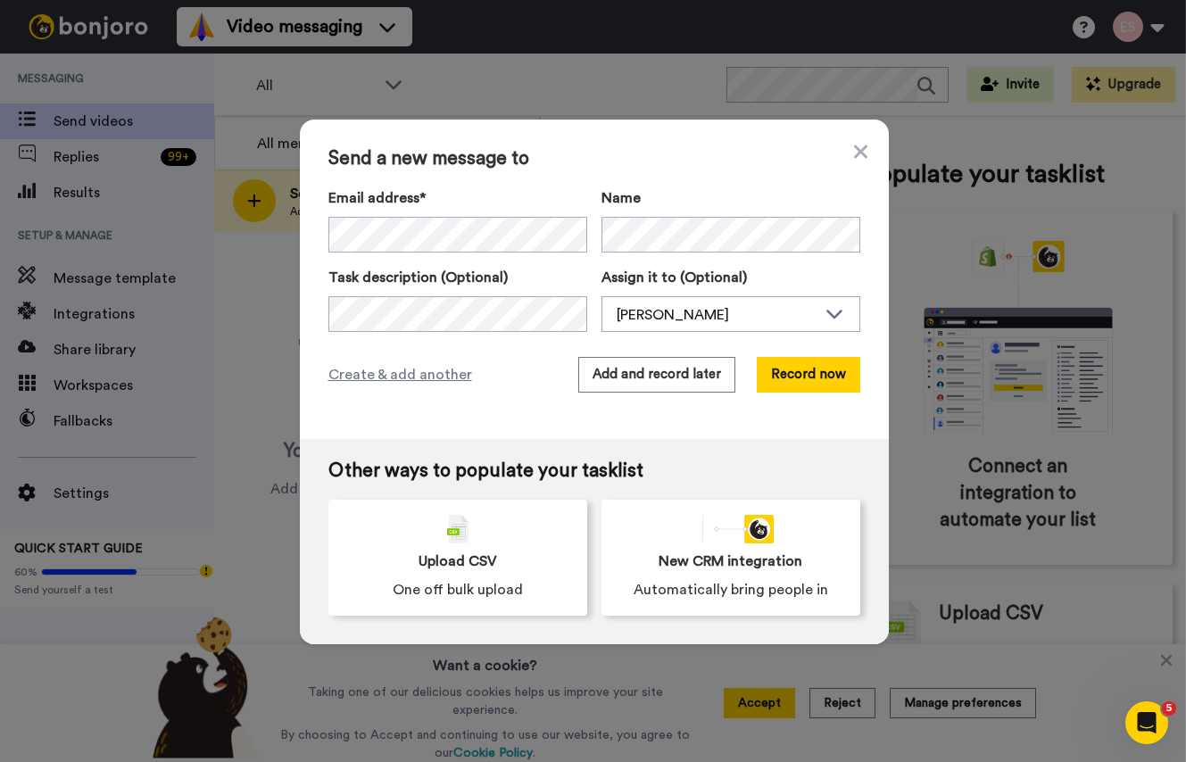
click at [628, 168] on span "Send a new message to" at bounding box center [594, 158] width 532 height 21
click at [653, 379] on button "Add and record later" at bounding box center [656, 375] width 157 height 36
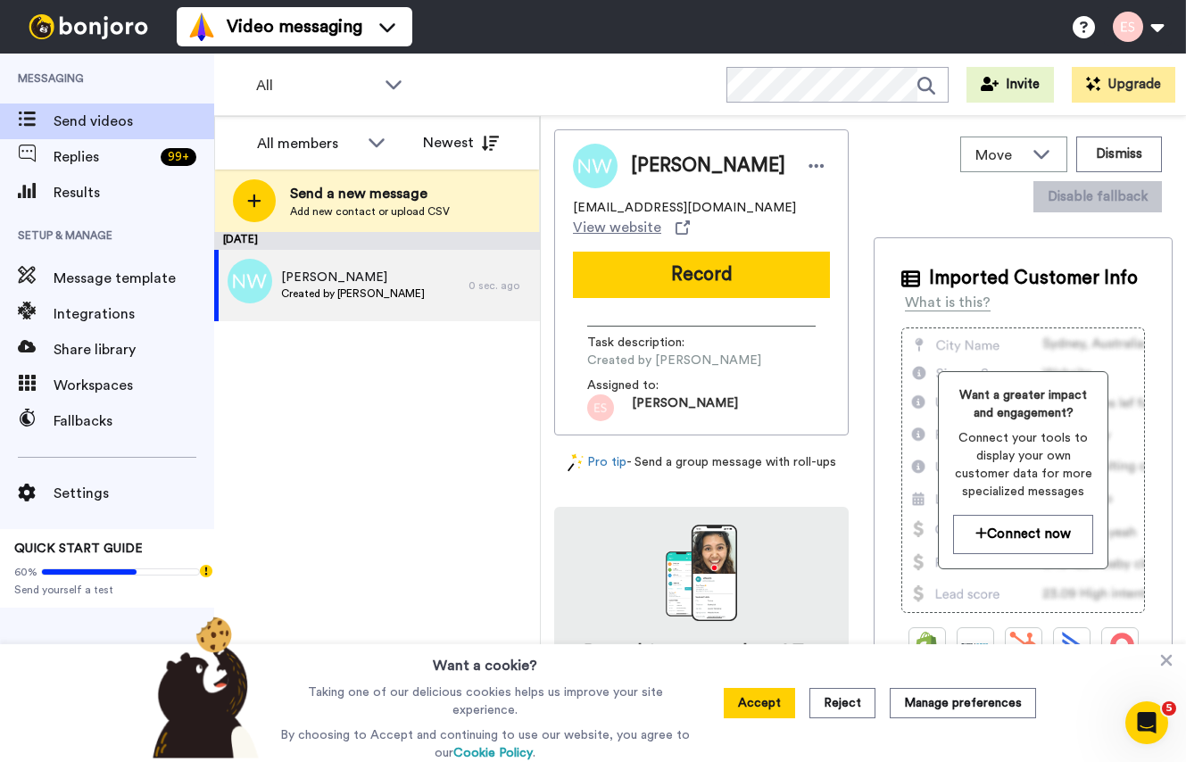
click at [681, 275] on button "Record" at bounding box center [701, 275] width 257 height 46
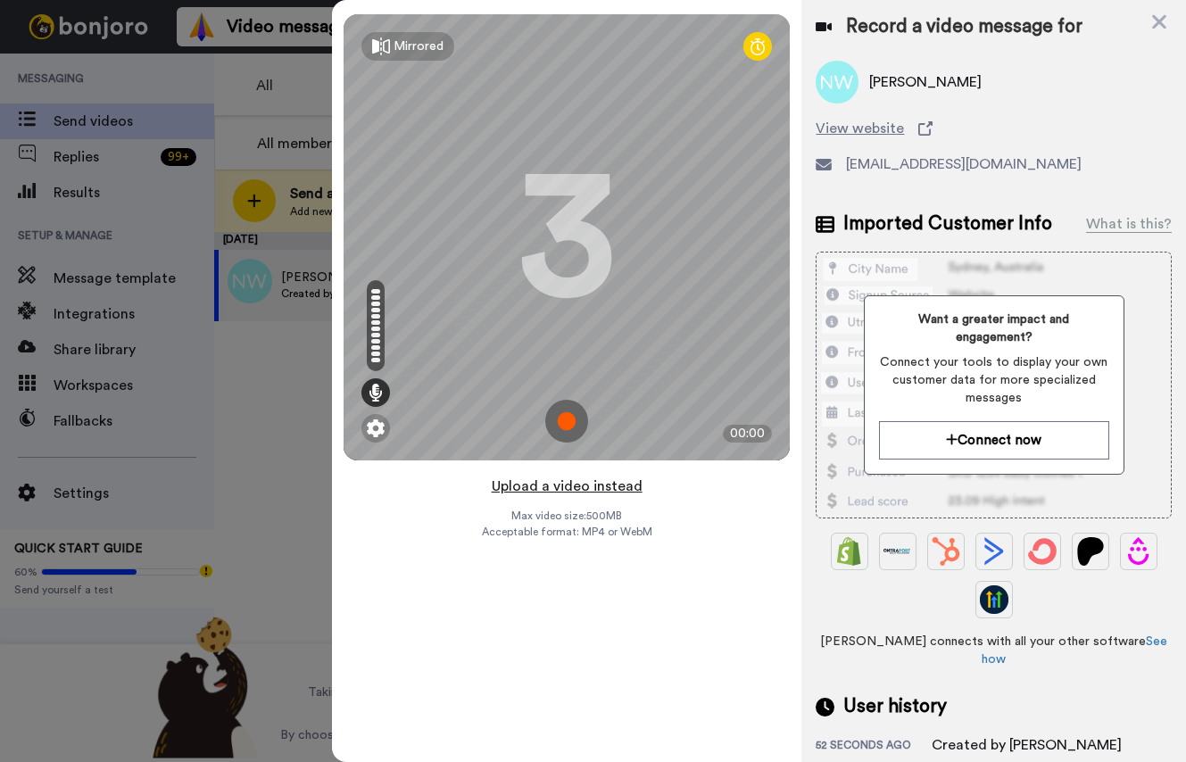
click at [572, 486] on button "Upload a video instead" at bounding box center [567, 486] width 162 height 23
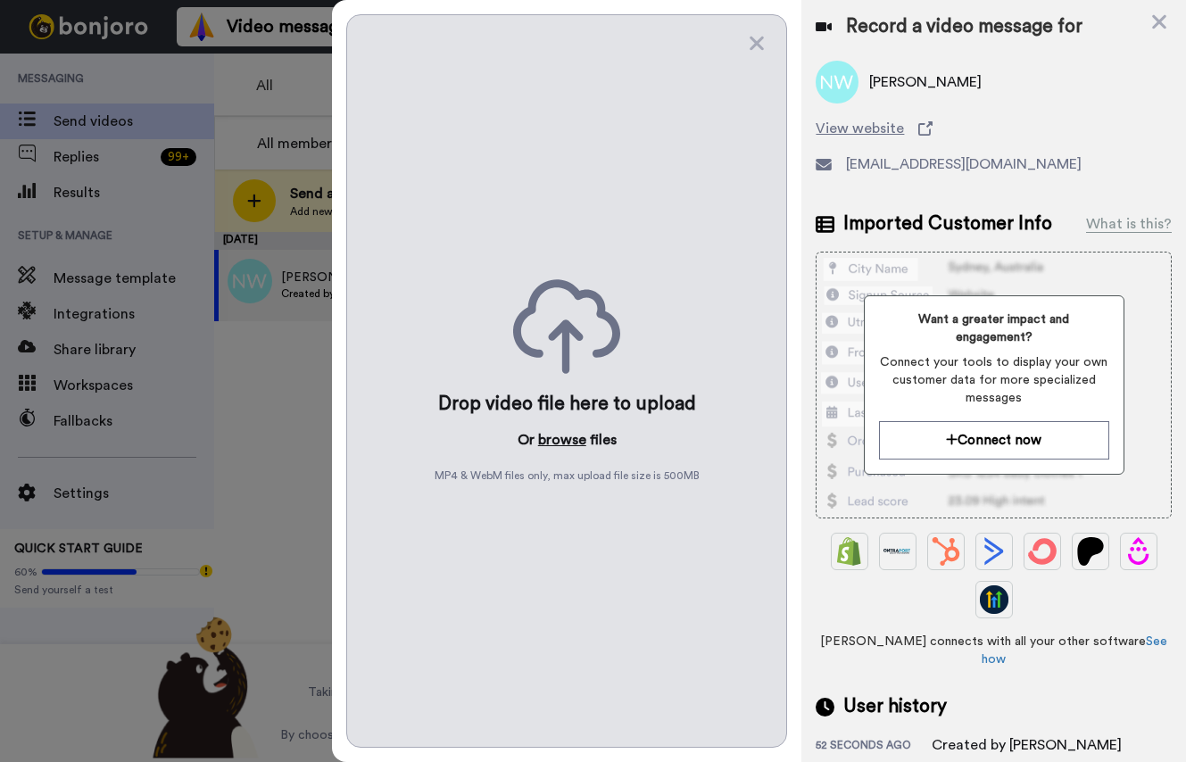
click at [563, 440] on button "browse" at bounding box center [562, 439] width 48 height 21
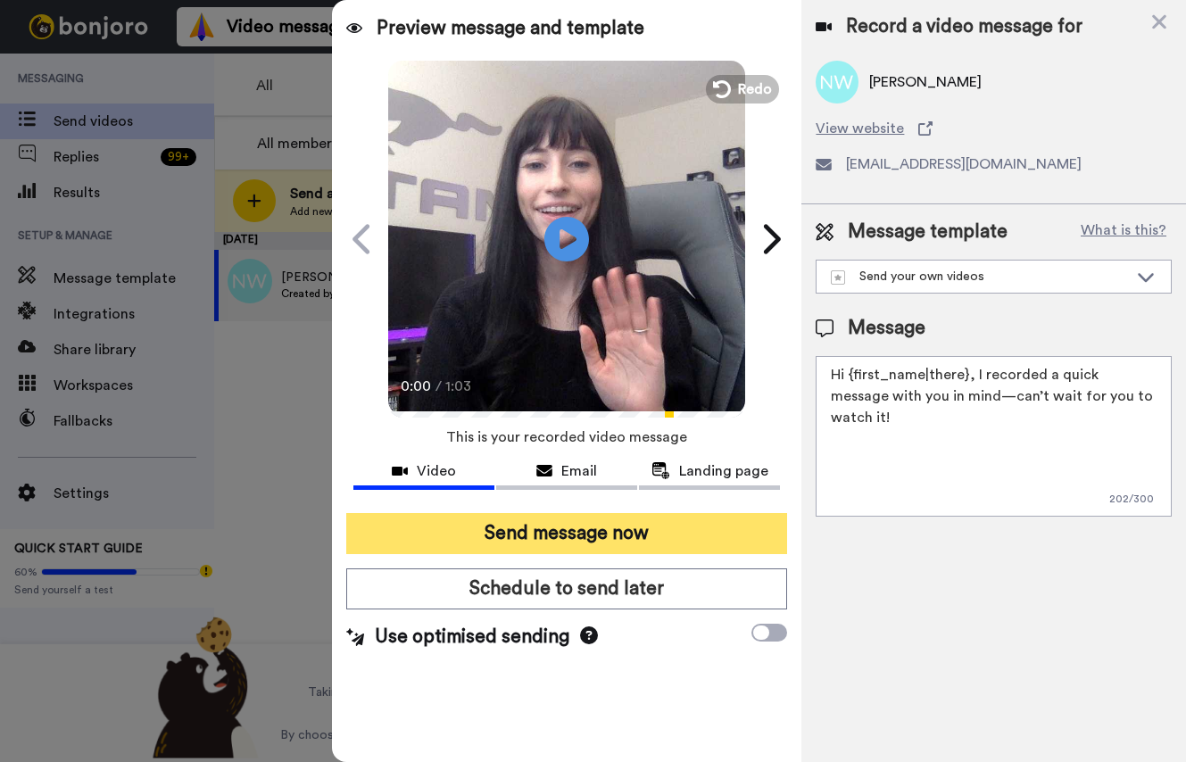
click at [625, 536] on button "Send message now" at bounding box center [566, 533] width 441 height 41
